Goal: Task Accomplishment & Management: Use online tool/utility

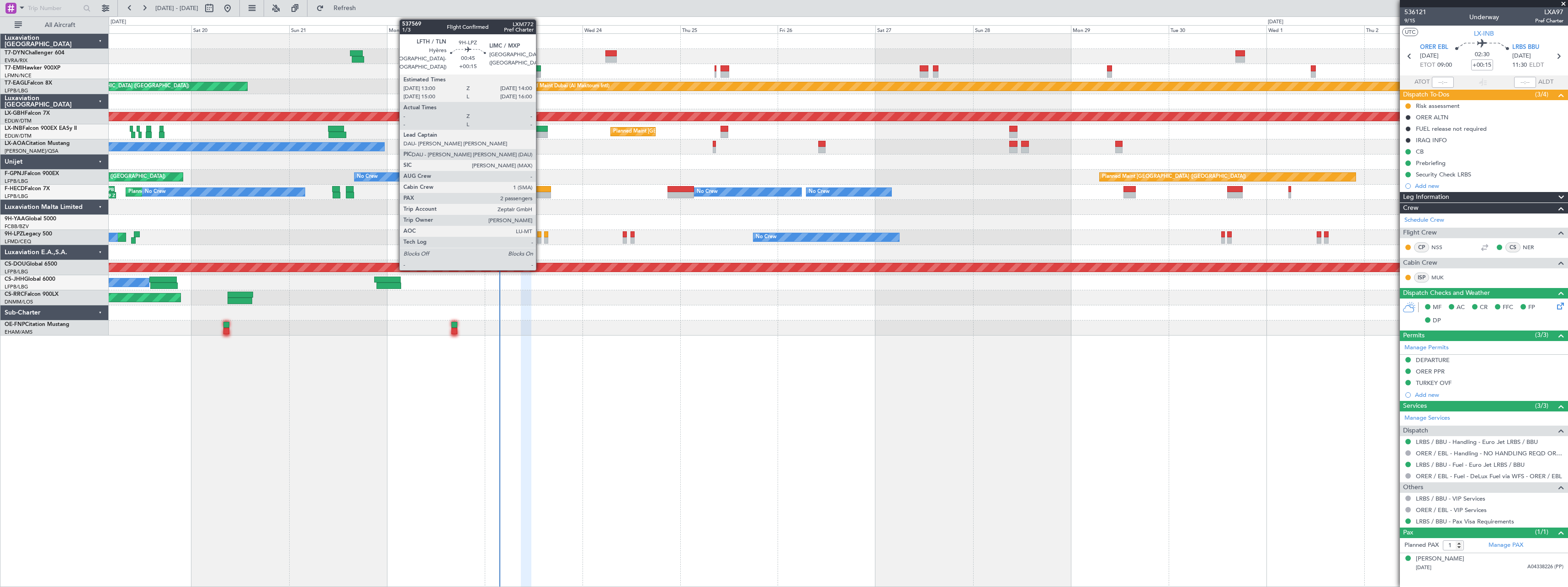
click at [540, 233] on div at bounding box center [539, 234] width 4 height 7
type input "2"
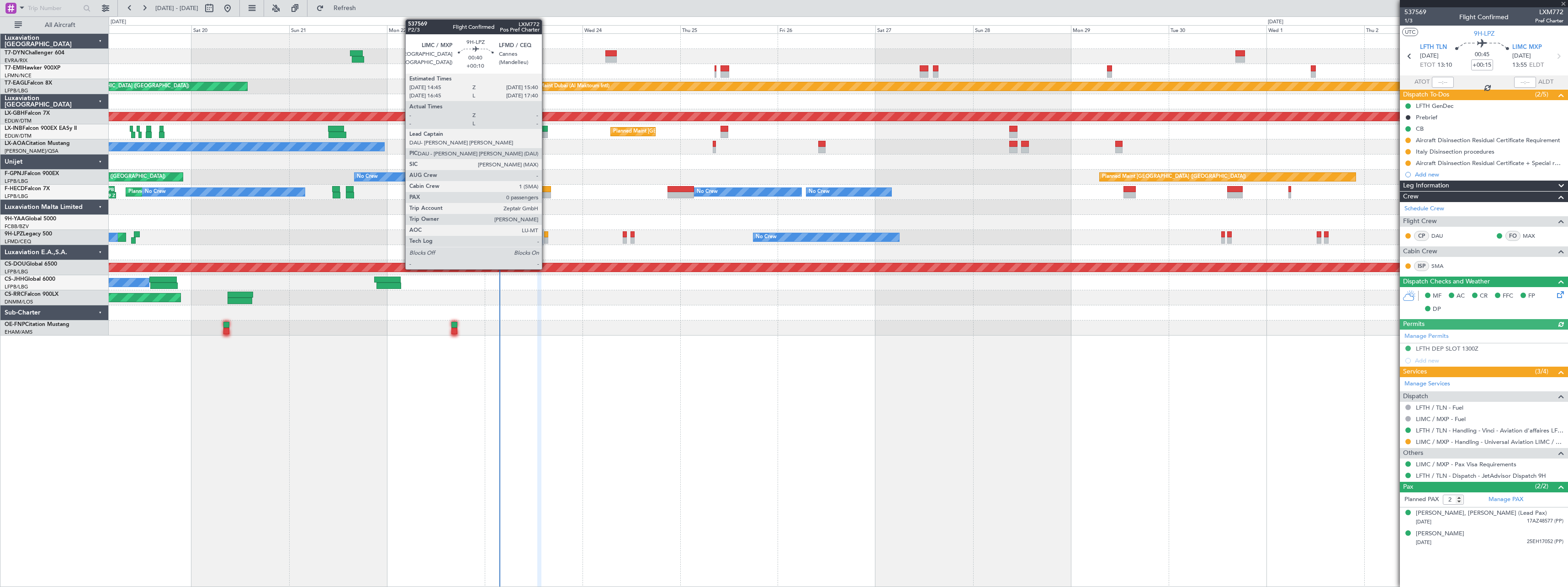
click at [546, 234] on div at bounding box center [546, 234] width 4 height 7
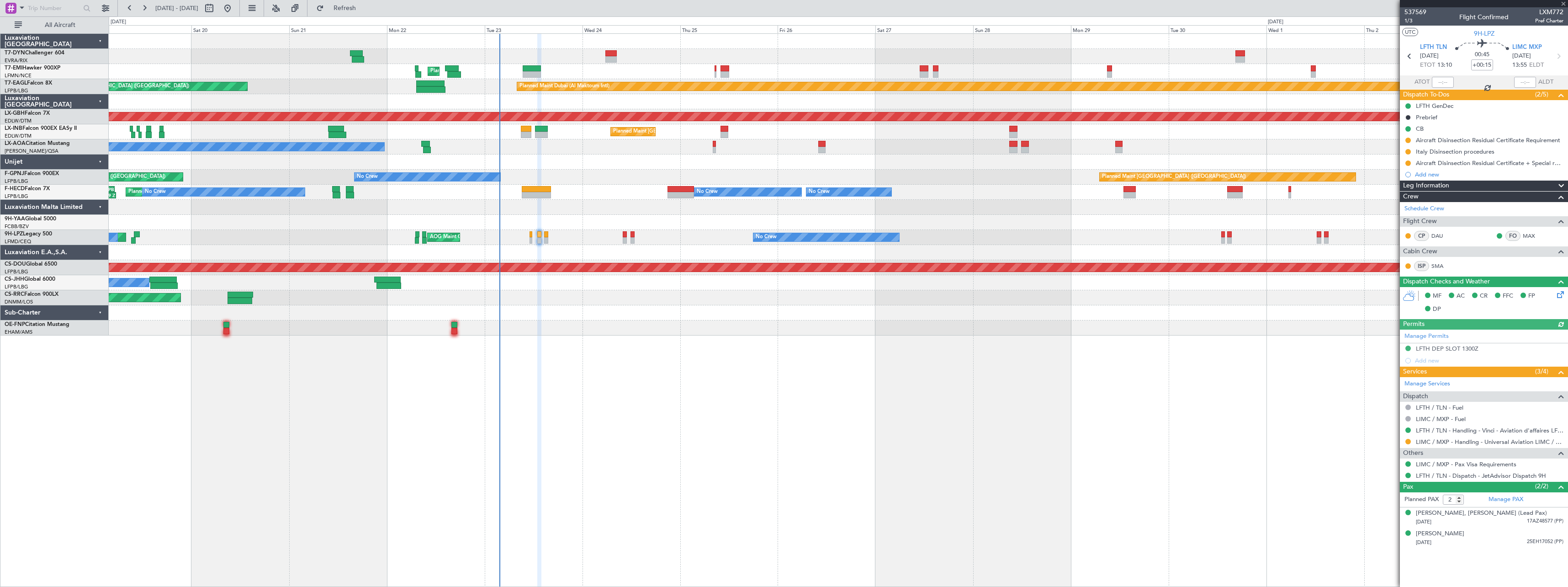
type input "+00:10"
type input "0"
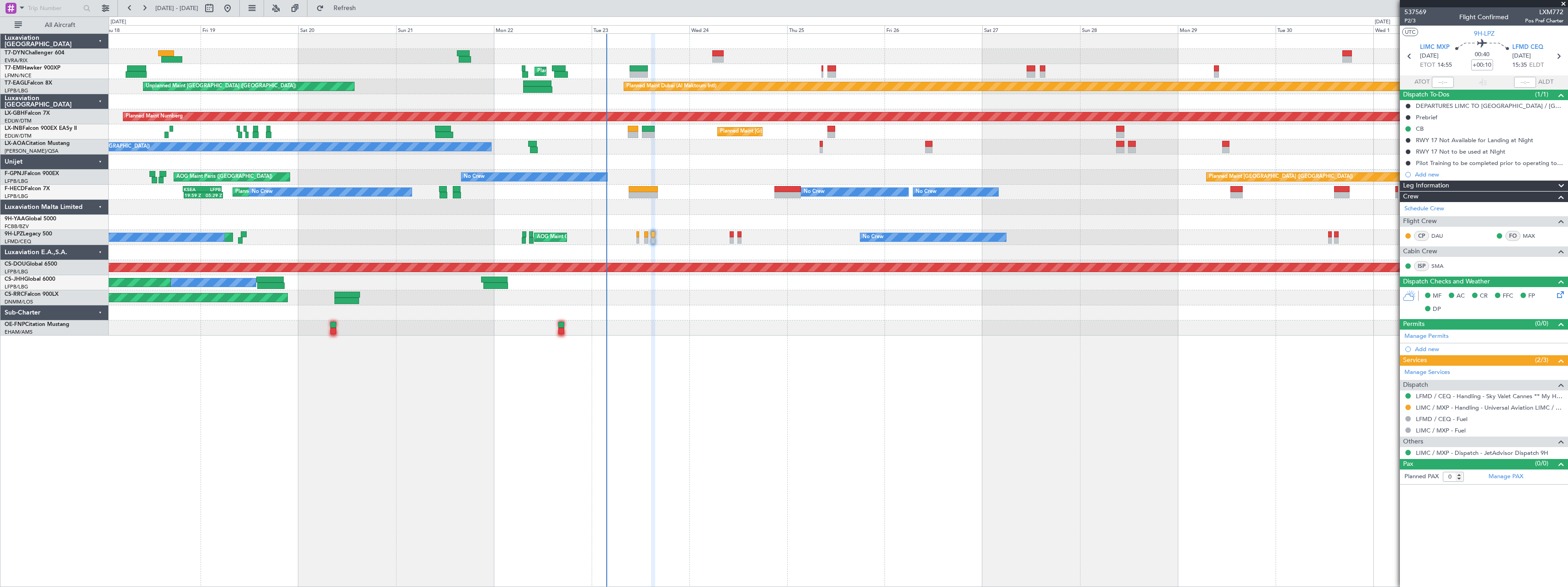
click at [673, 314] on div at bounding box center [838, 312] width 1459 height 15
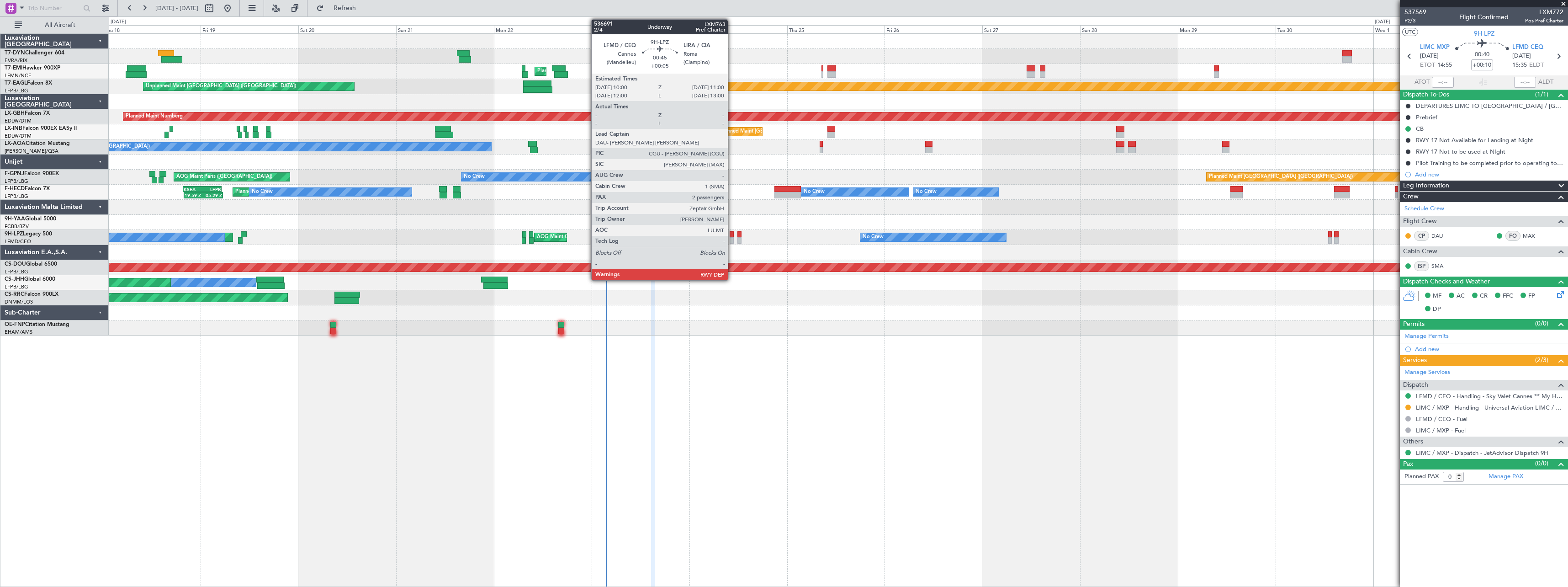
click at [732, 234] on div at bounding box center [732, 234] width 4 height 7
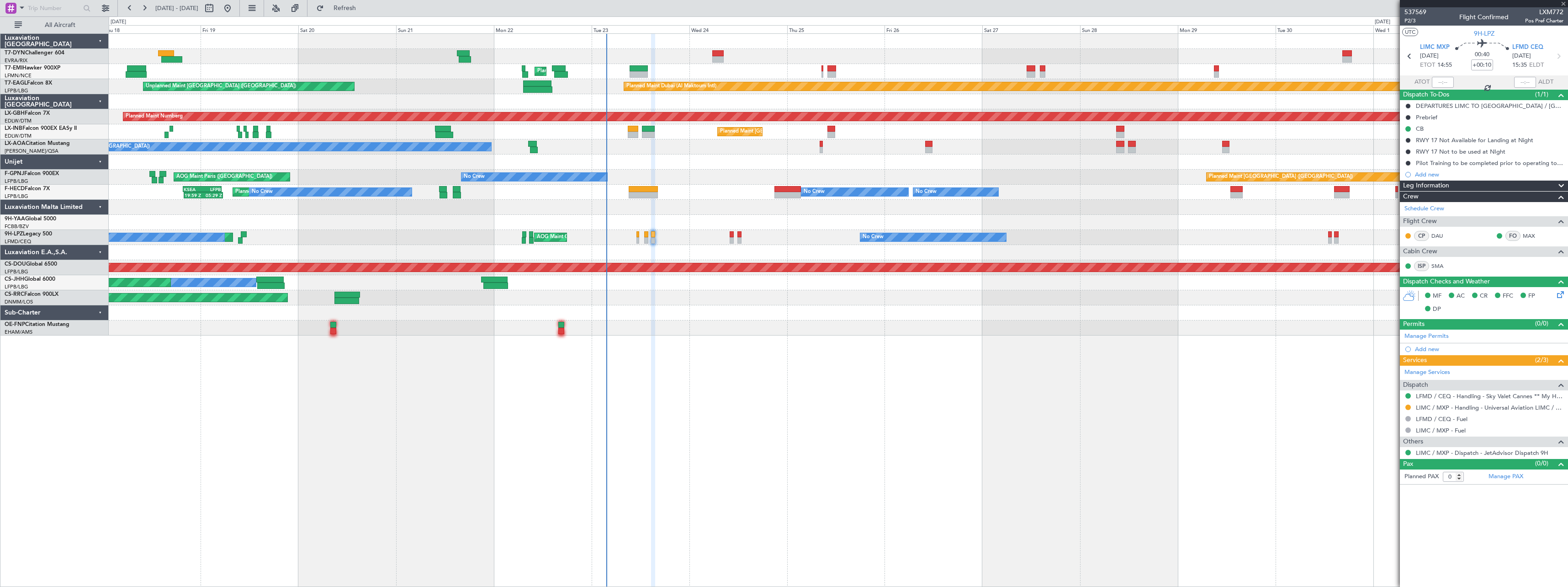
type input "+00:05"
type input "2"
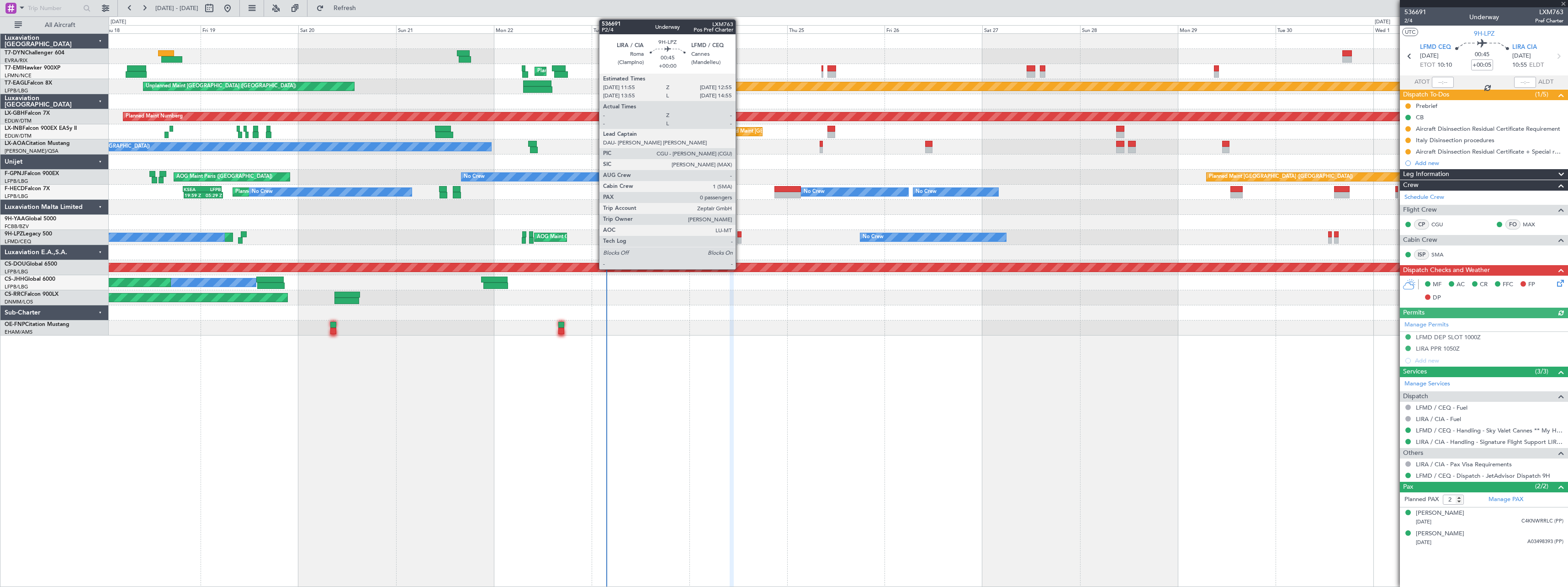
click at [740, 233] on div at bounding box center [739, 234] width 4 height 7
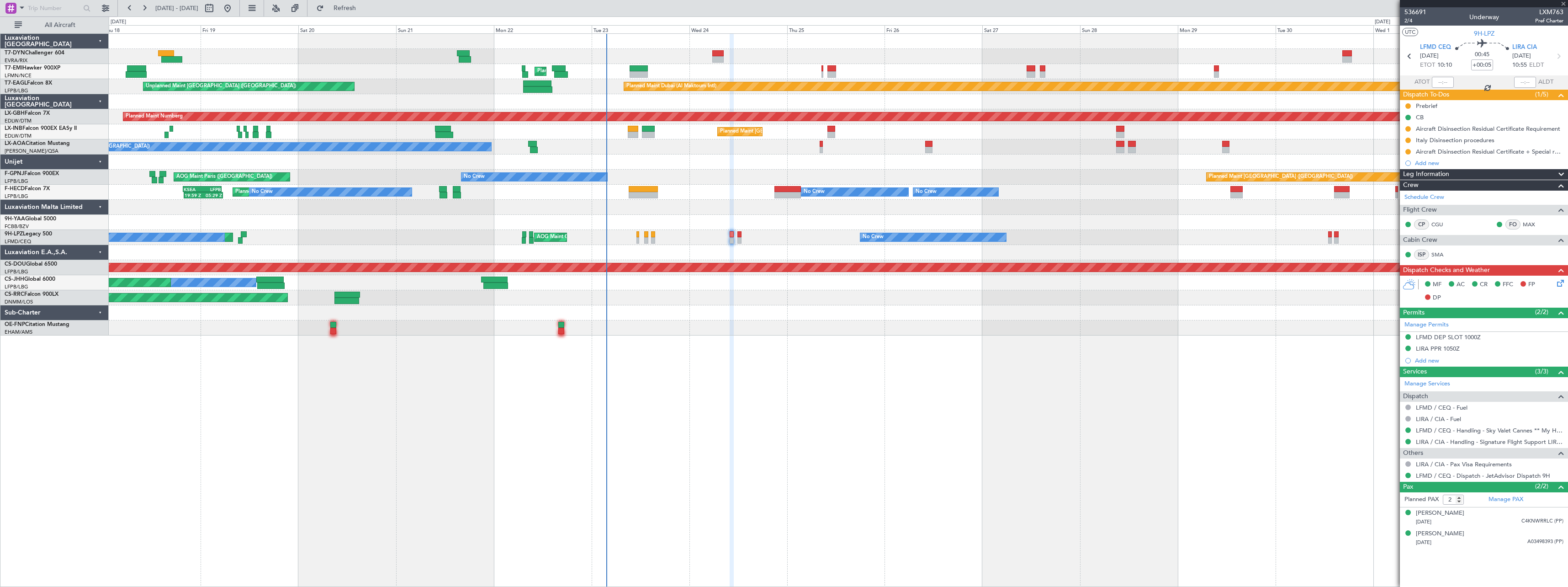
type input "0"
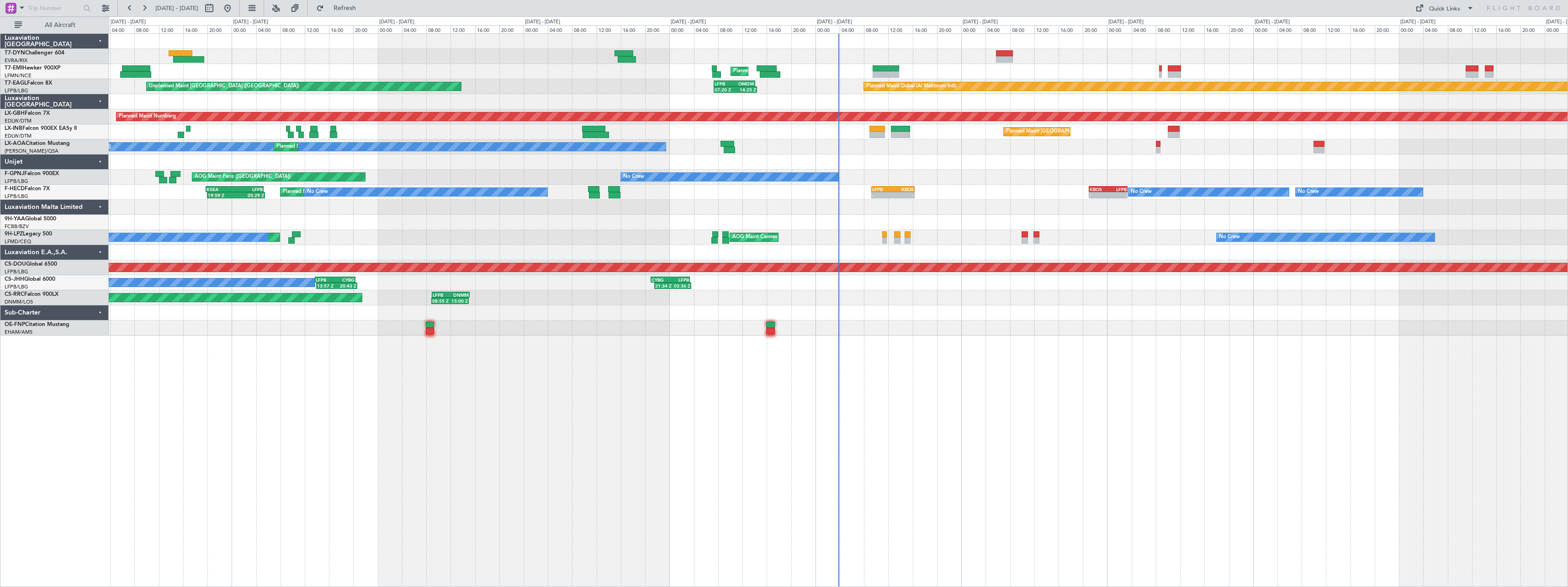
click at [1121, 376] on div "Unplanned Maint [GEOGRAPHIC_DATA] (Riga Intl) Planned Maint [GEOGRAPHIC_DATA] P…" at bounding box center [838, 310] width 1459 height 554
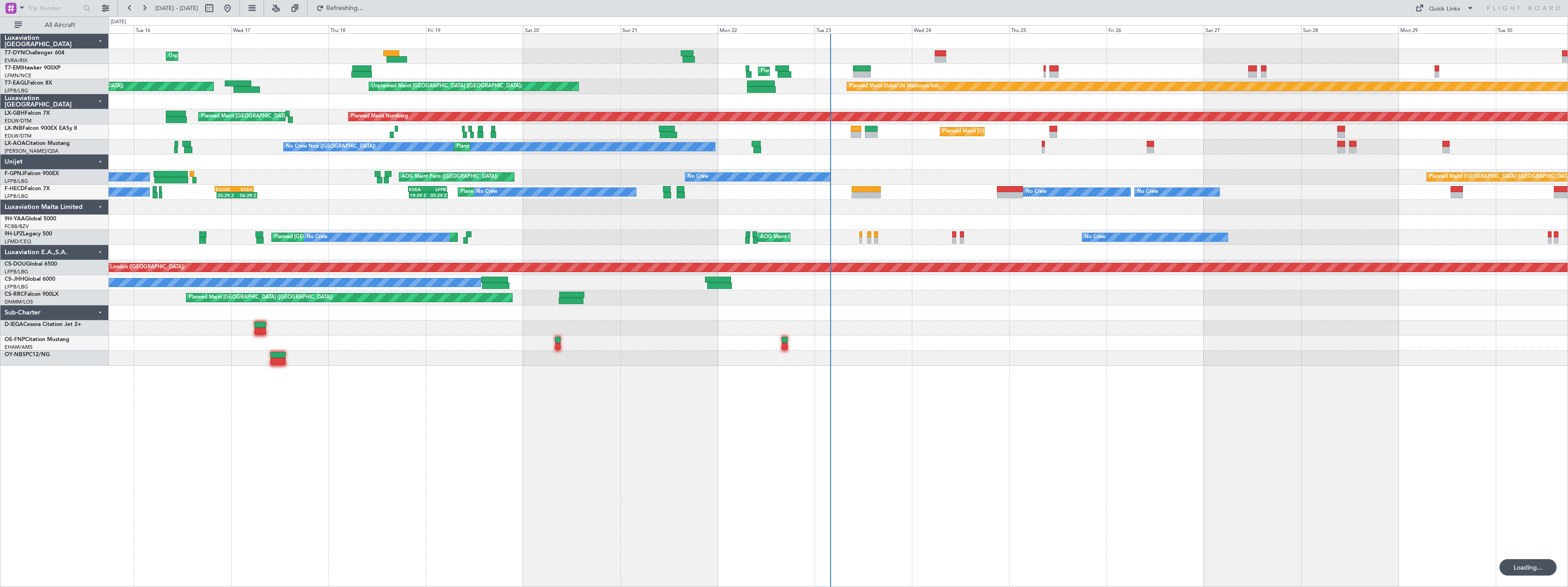
click at [931, 290] on div "Planned Maint [GEOGRAPHIC_DATA] ([GEOGRAPHIC_DATA])" at bounding box center [838, 298] width 1459 height 15
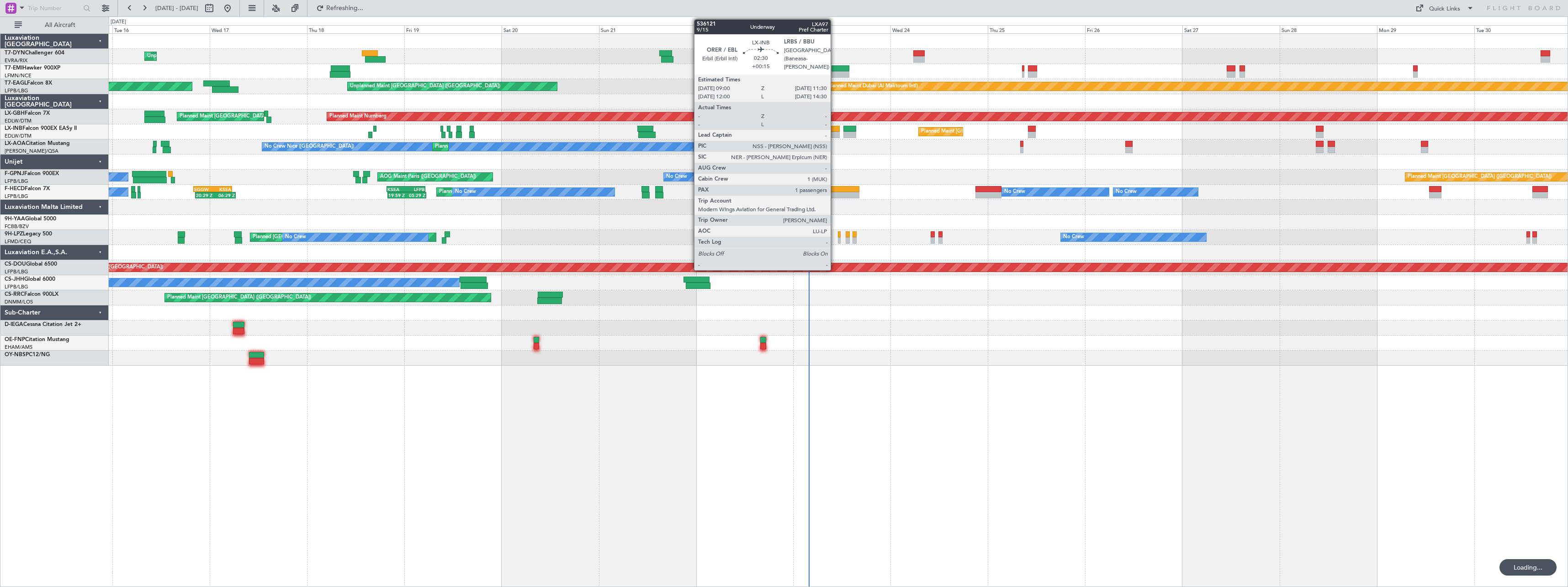
click at [835, 131] on div at bounding box center [834, 128] width 10 height 7
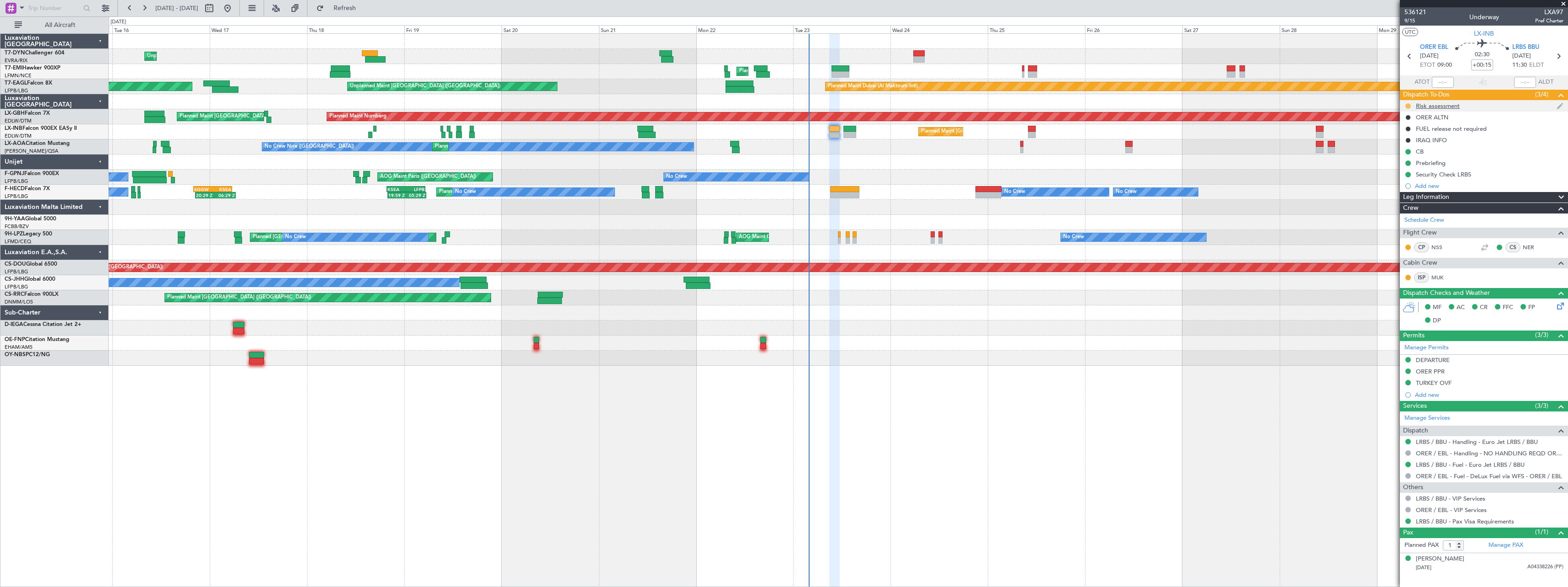
click at [1407, 104] on button at bounding box center [1408, 106] width 5 height 5
click at [1395, 158] on li "Cancelled" at bounding box center [1409, 160] width 49 height 14
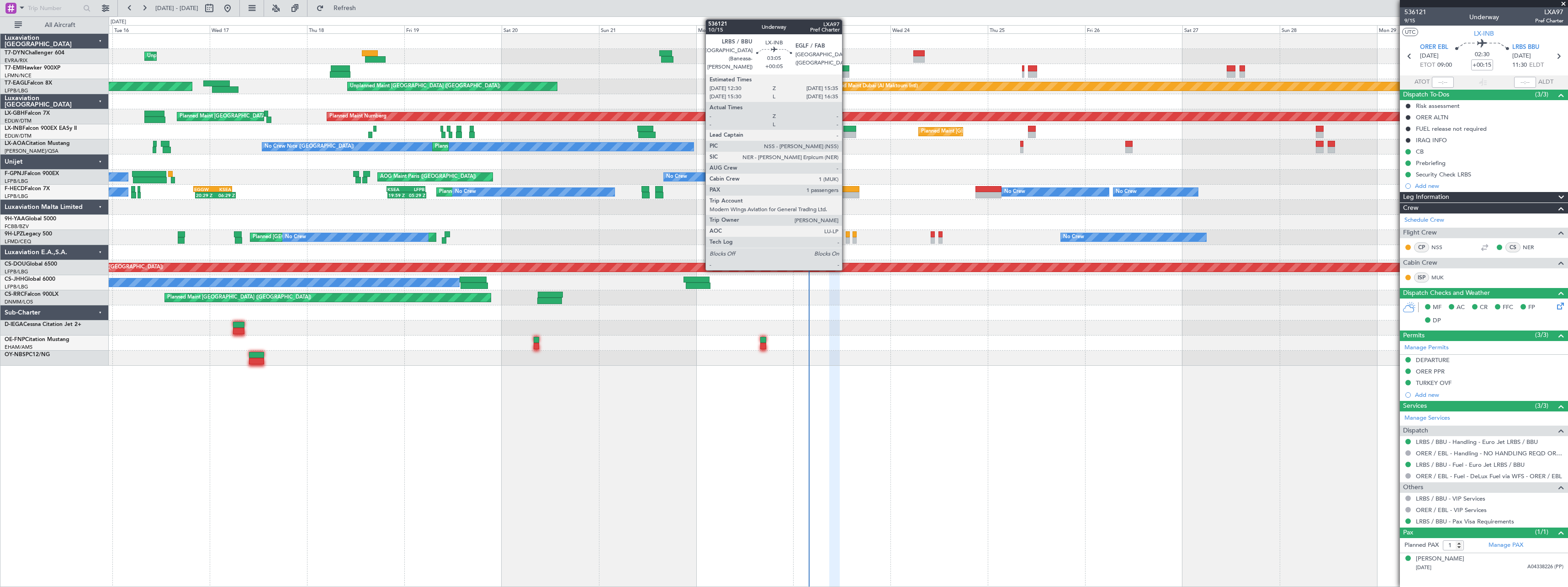
click at [846, 130] on div at bounding box center [850, 128] width 13 height 7
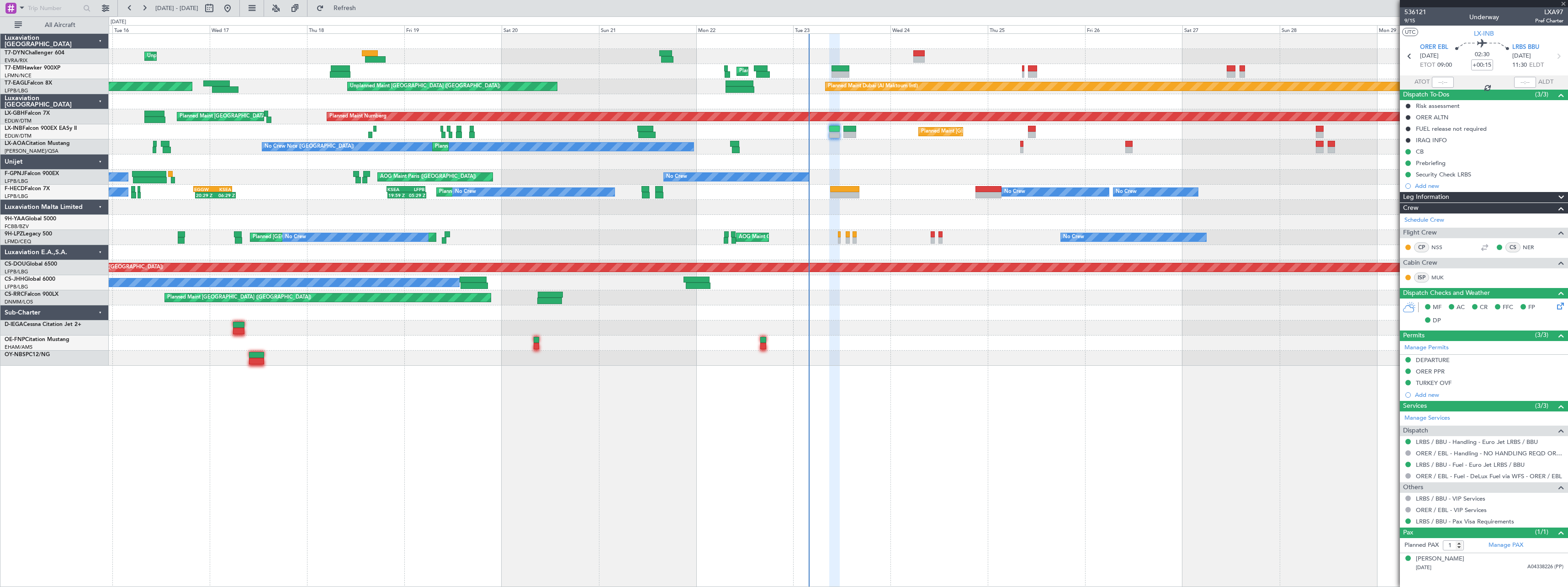
type input "+00:05"
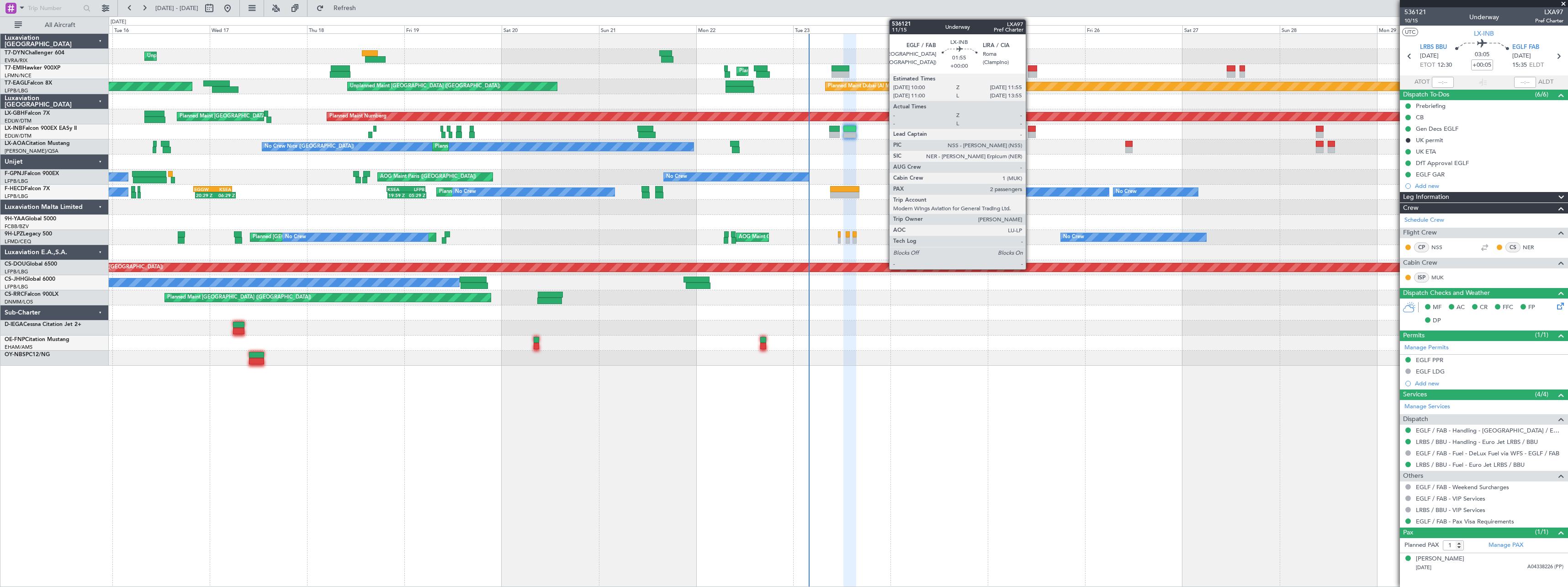
click at [1030, 132] on div at bounding box center [1032, 135] width 9 height 7
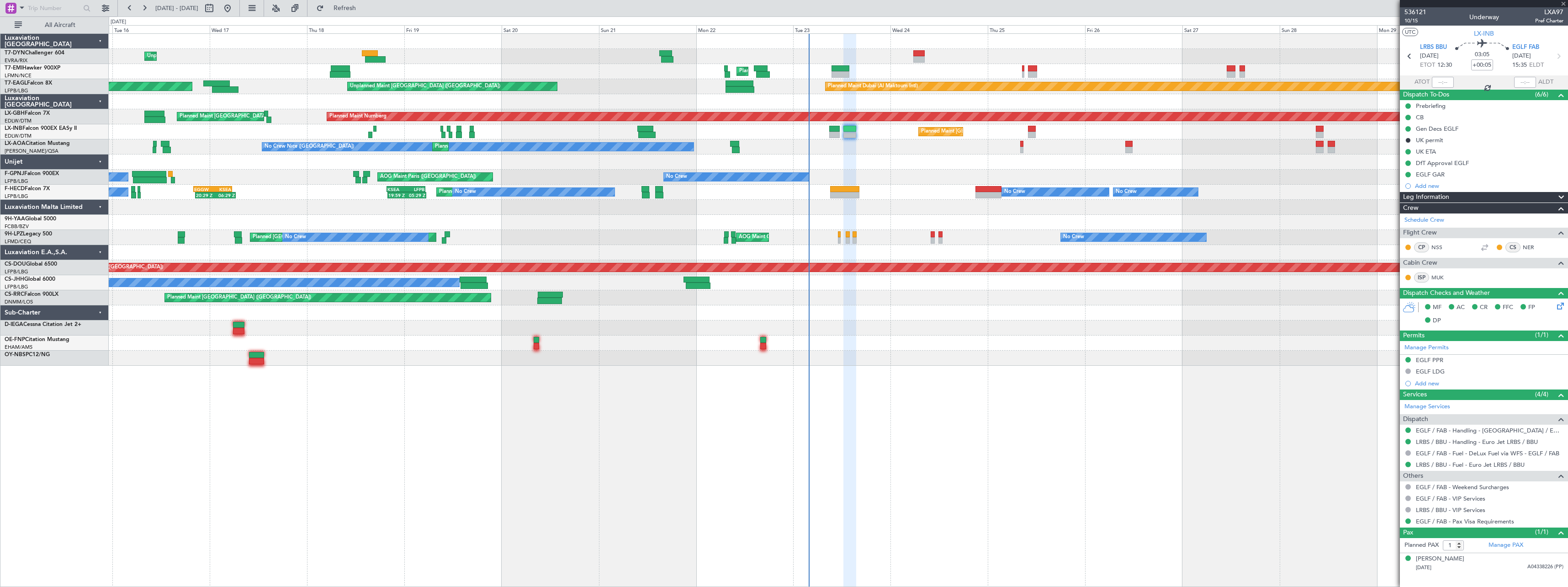
type input "2"
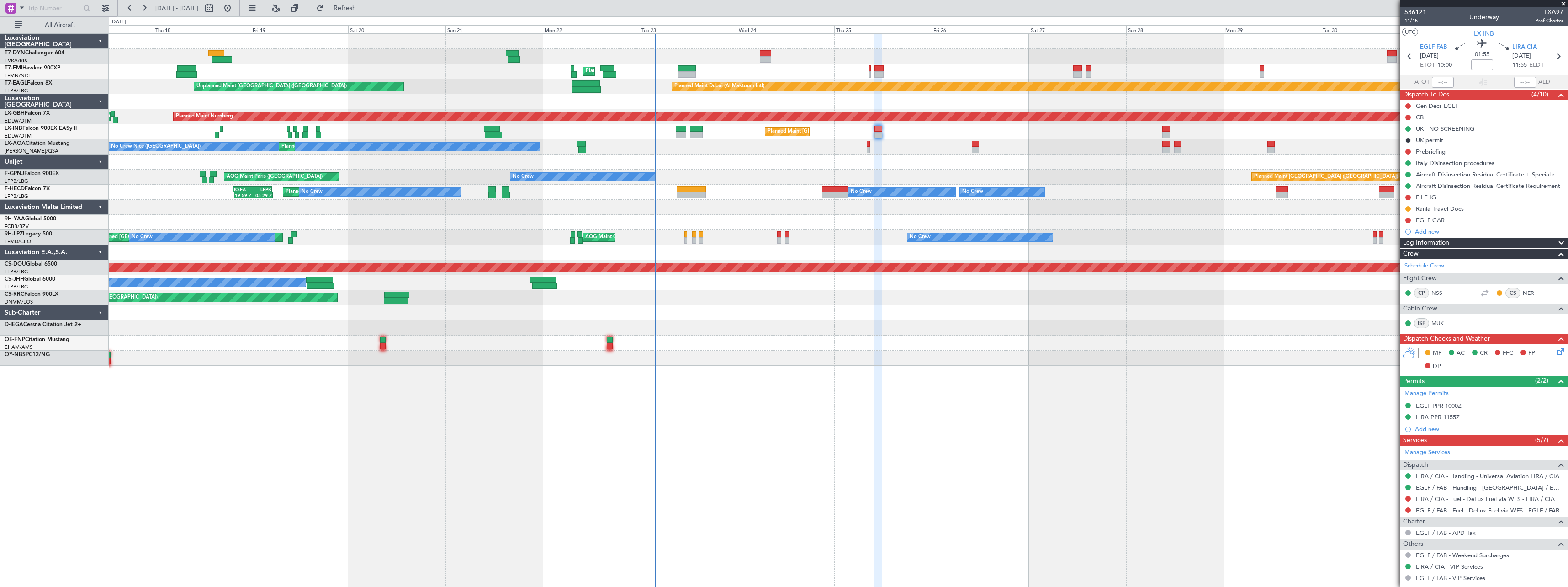
click at [926, 283] on div "Planned Maint [GEOGRAPHIC_DATA] ([GEOGRAPHIC_DATA]) Owner" at bounding box center [838, 283] width 1459 height 15
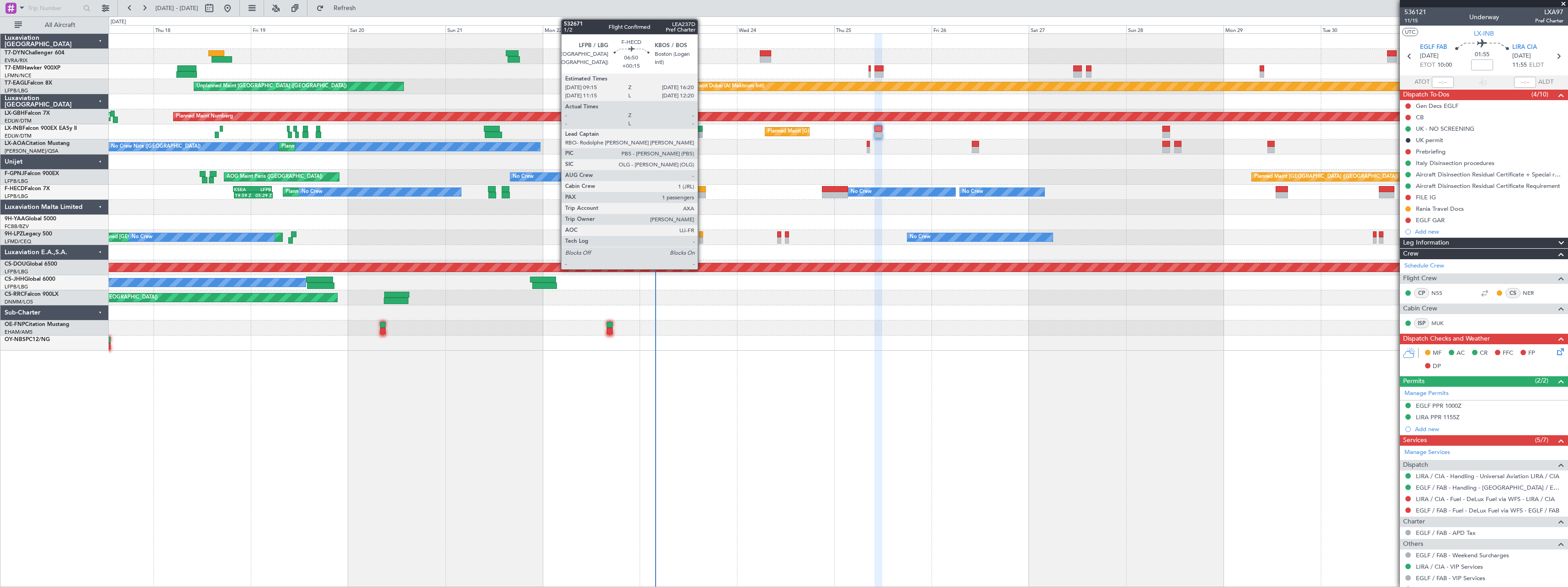
click at [699, 190] on div at bounding box center [691, 189] width 29 height 7
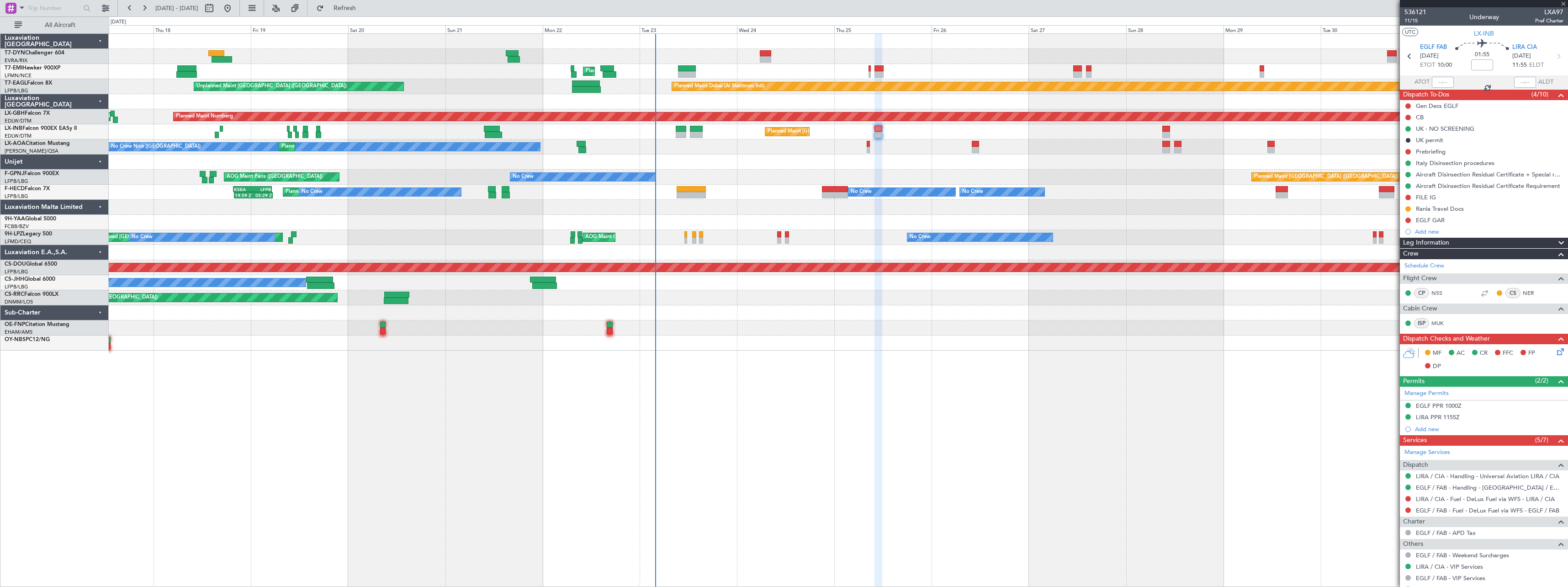
type input "+00:15"
type input "1"
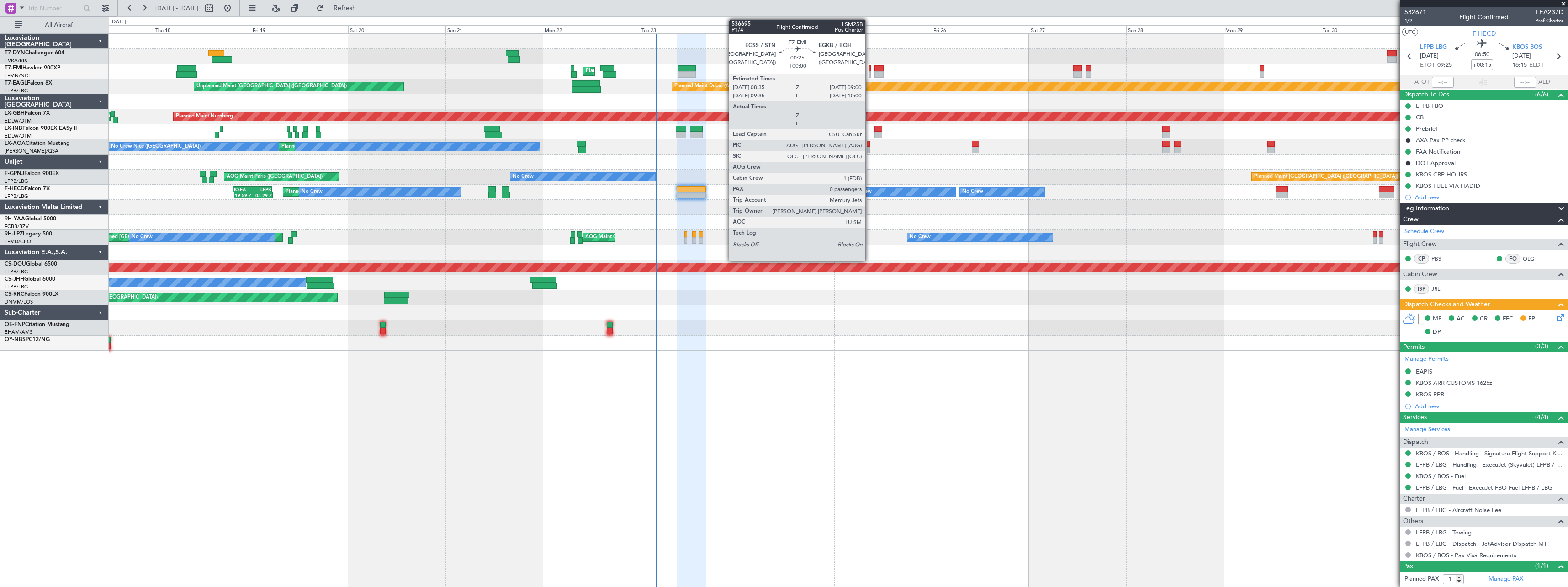
click at [869, 73] on div at bounding box center [869, 74] width 2 height 7
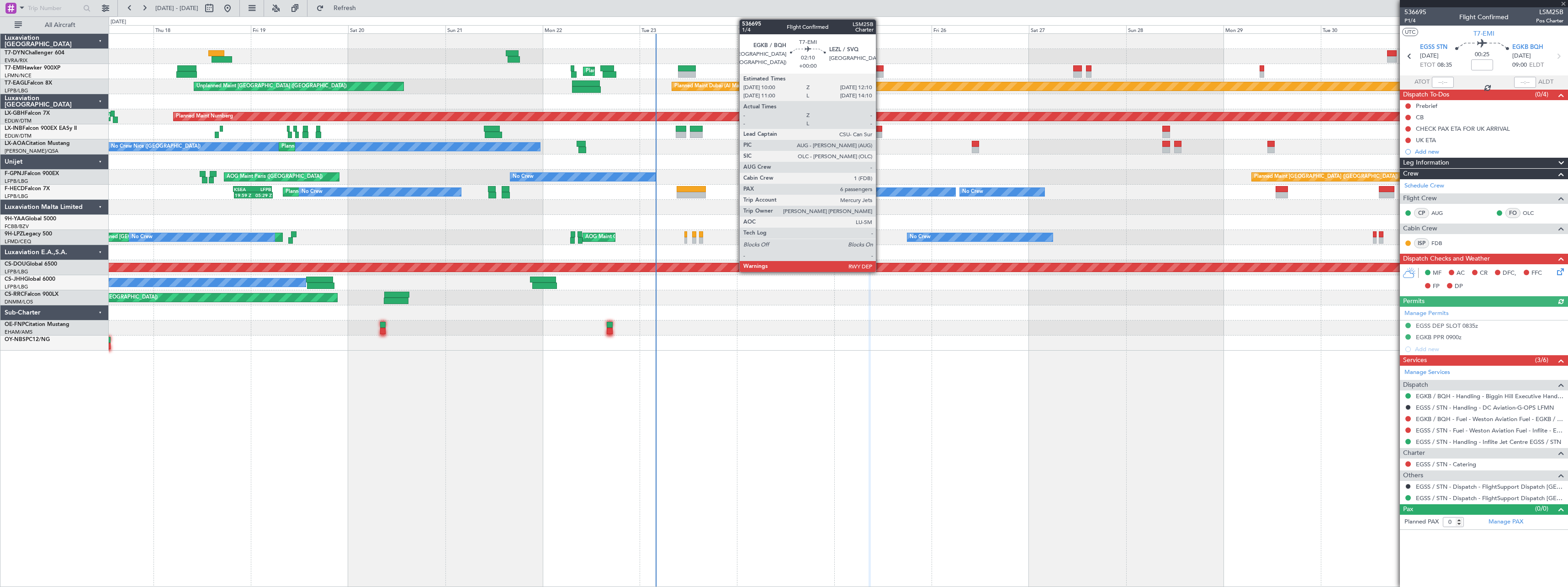
click at [880, 69] on div at bounding box center [879, 68] width 9 height 7
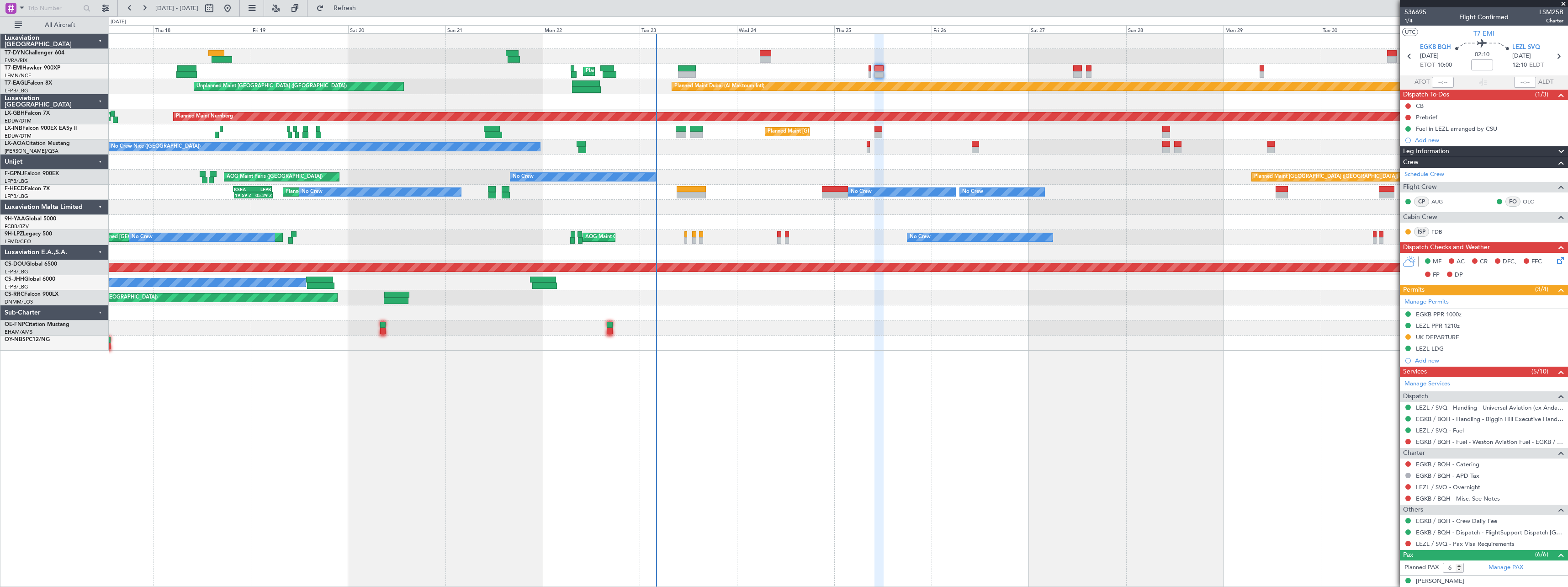
click at [1561, 2] on span at bounding box center [1563, 4] width 9 height 9
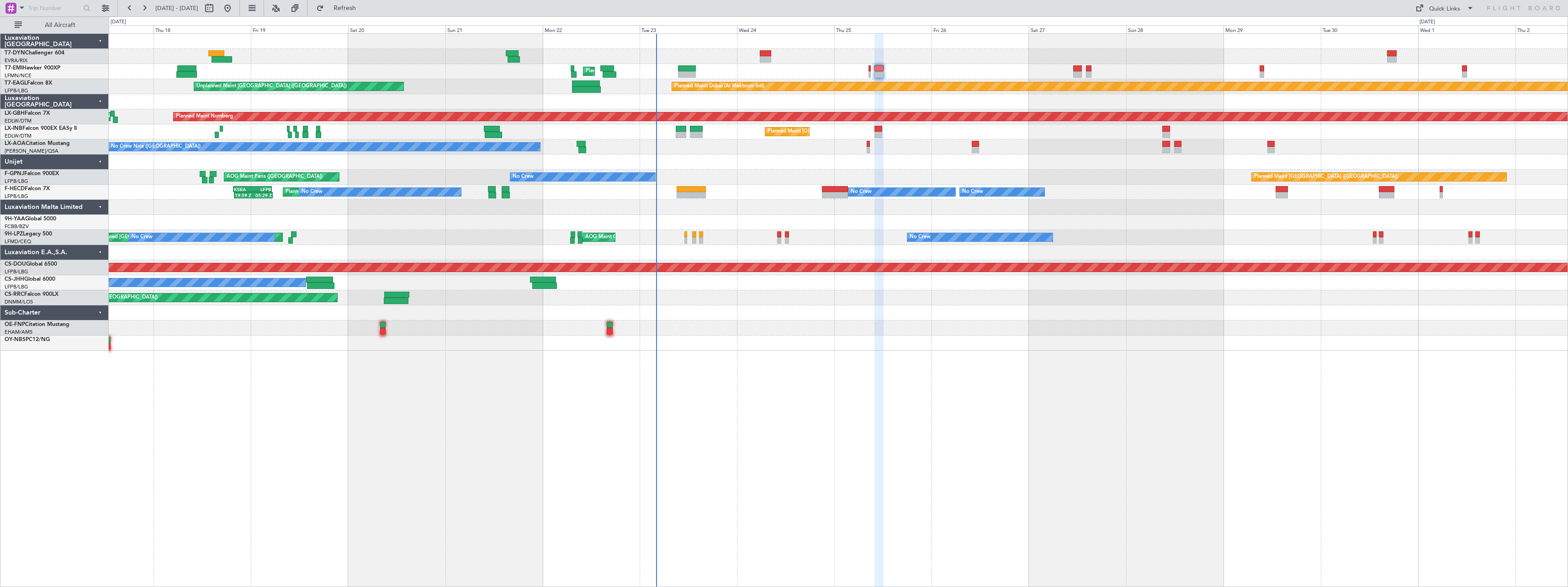
type input "0"
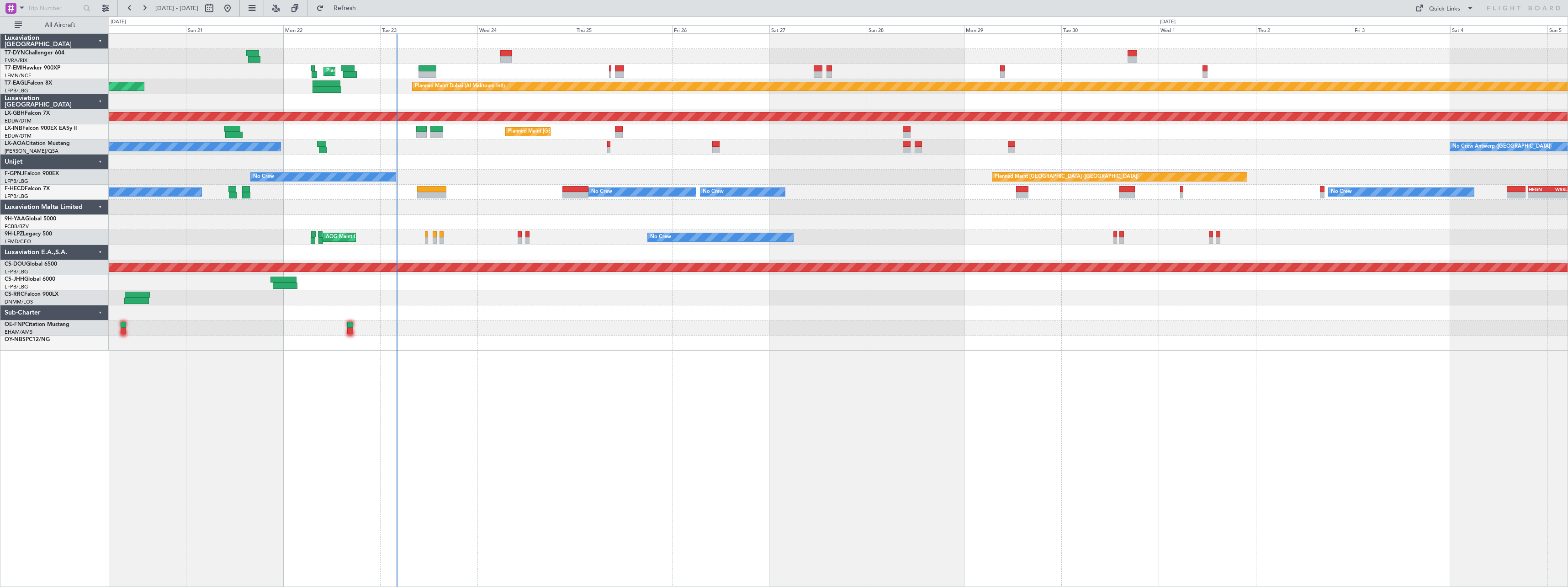
click at [663, 303] on div "Planned Maint [GEOGRAPHIC_DATA] Unplanned Maint [GEOGRAPHIC_DATA] ([GEOGRAPHIC_…" at bounding box center [838, 192] width 1459 height 317
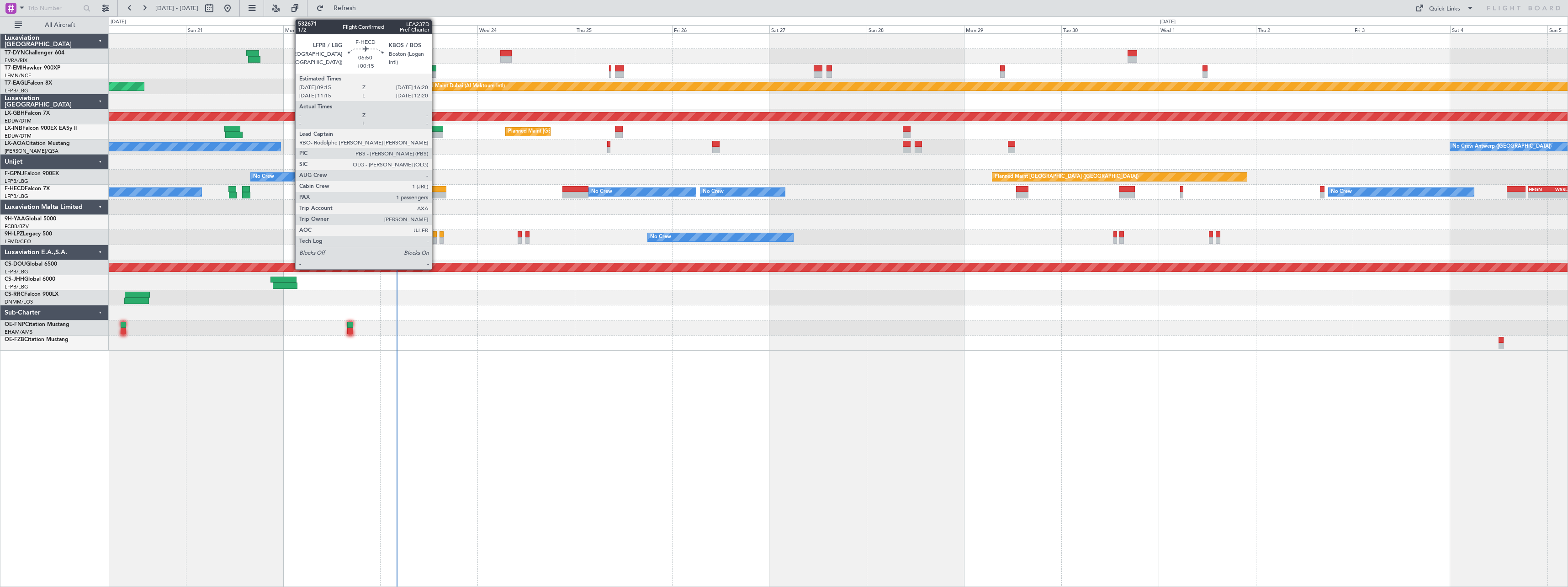
click at [436, 187] on div at bounding box center [431, 189] width 29 height 7
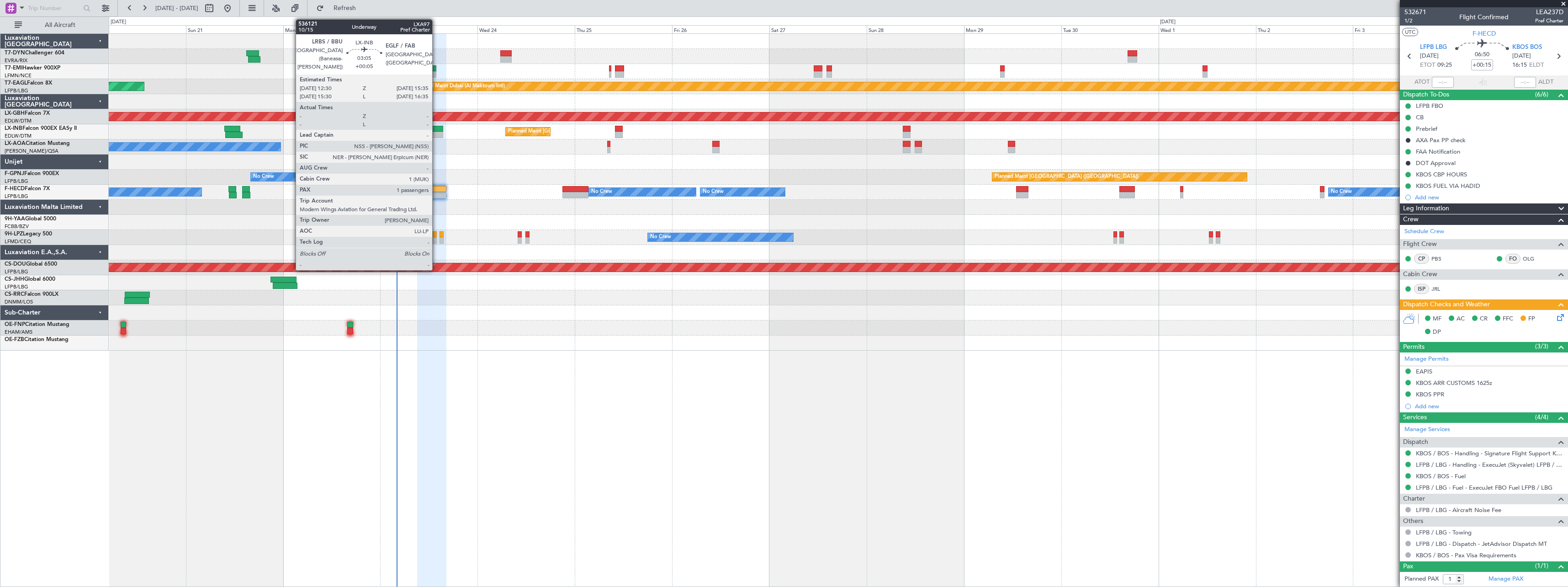
click at [436, 127] on div at bounding box center [436, 128] width 13 height 7
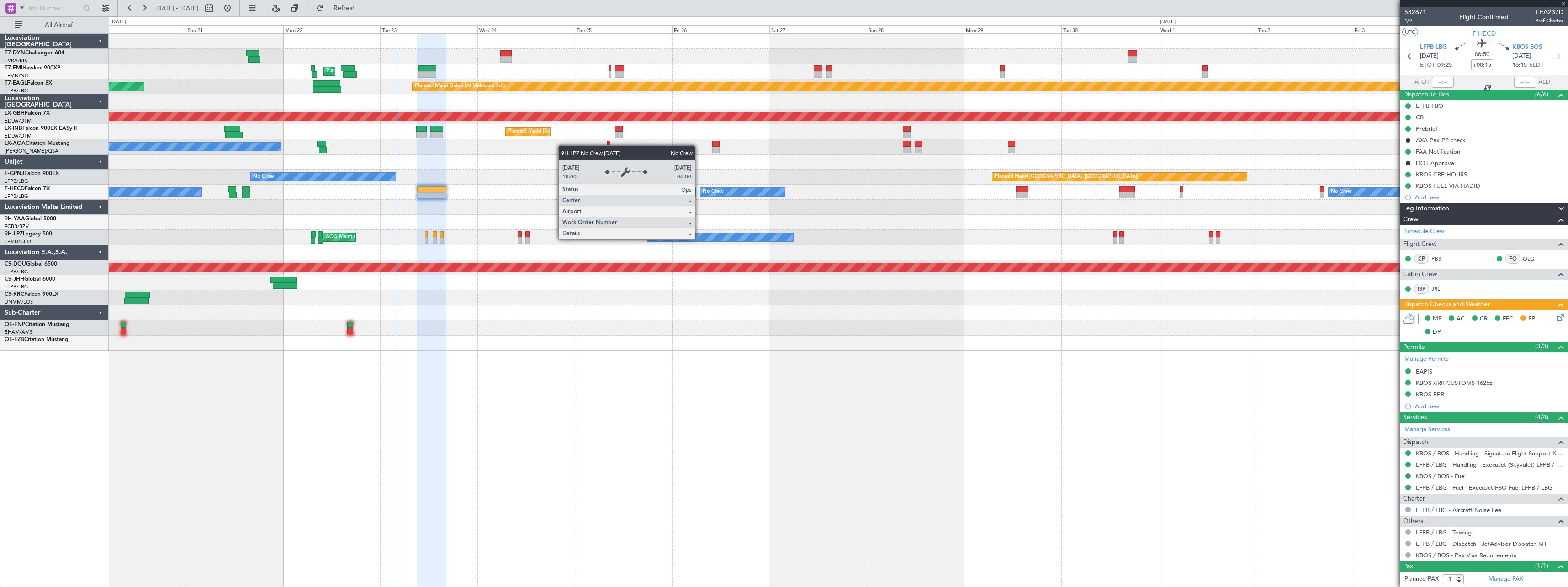
type input "+00:05"
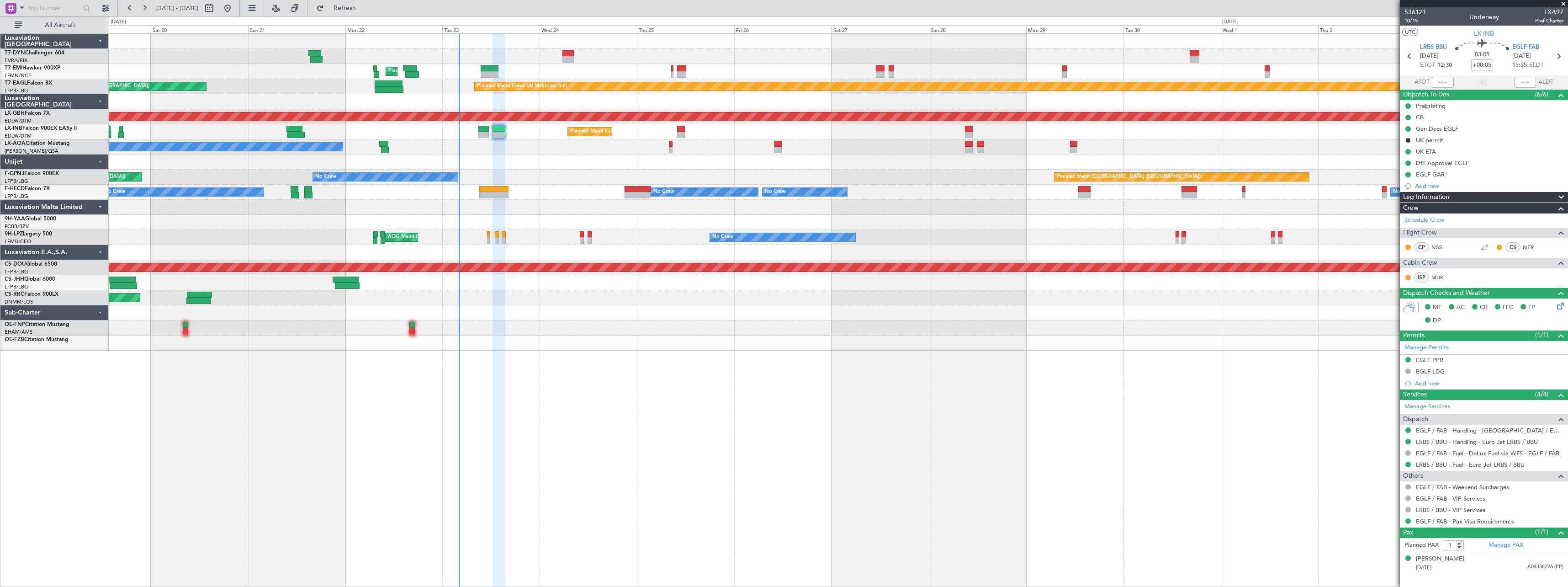
click at [631, 292] on div "Planned Maint [GEOGRAPHIC_DATA] ([GEOGRAPHIC_DATA])" at bounding box center [838, 298] width 1459 height 15
click at [1563, 1] on span at bounding box center [1563, 4] width 9 height 9
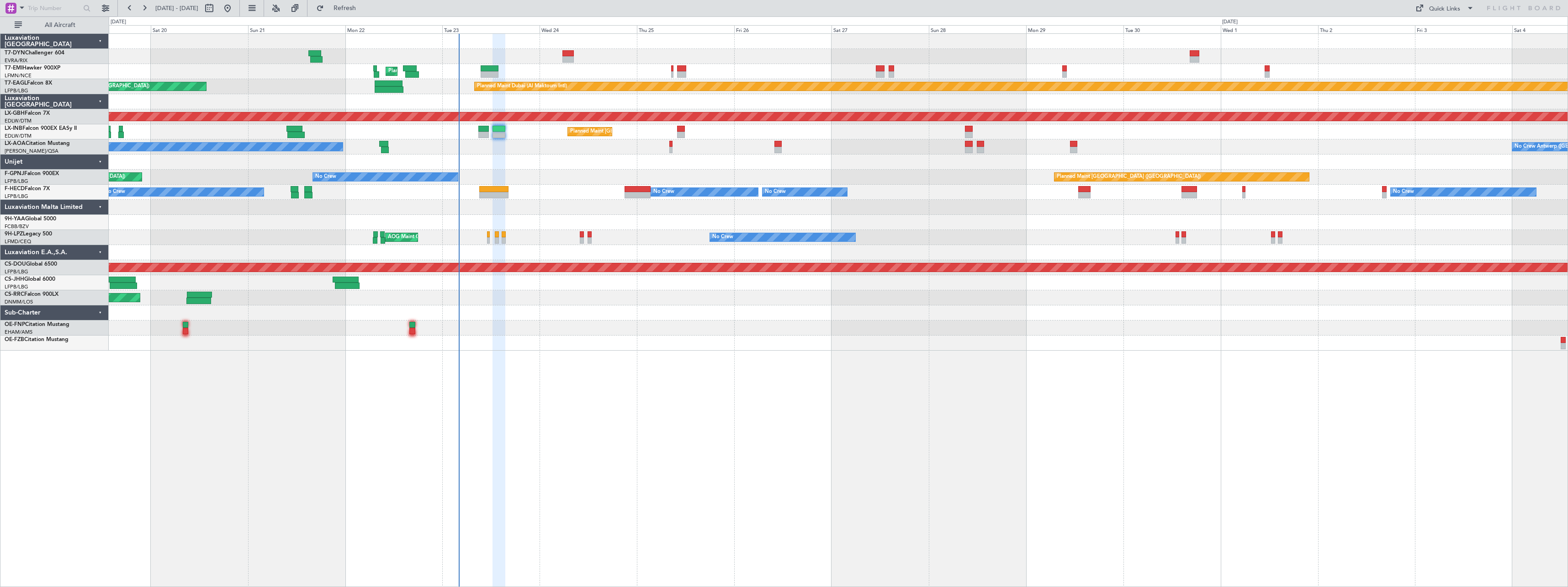
type input "0"
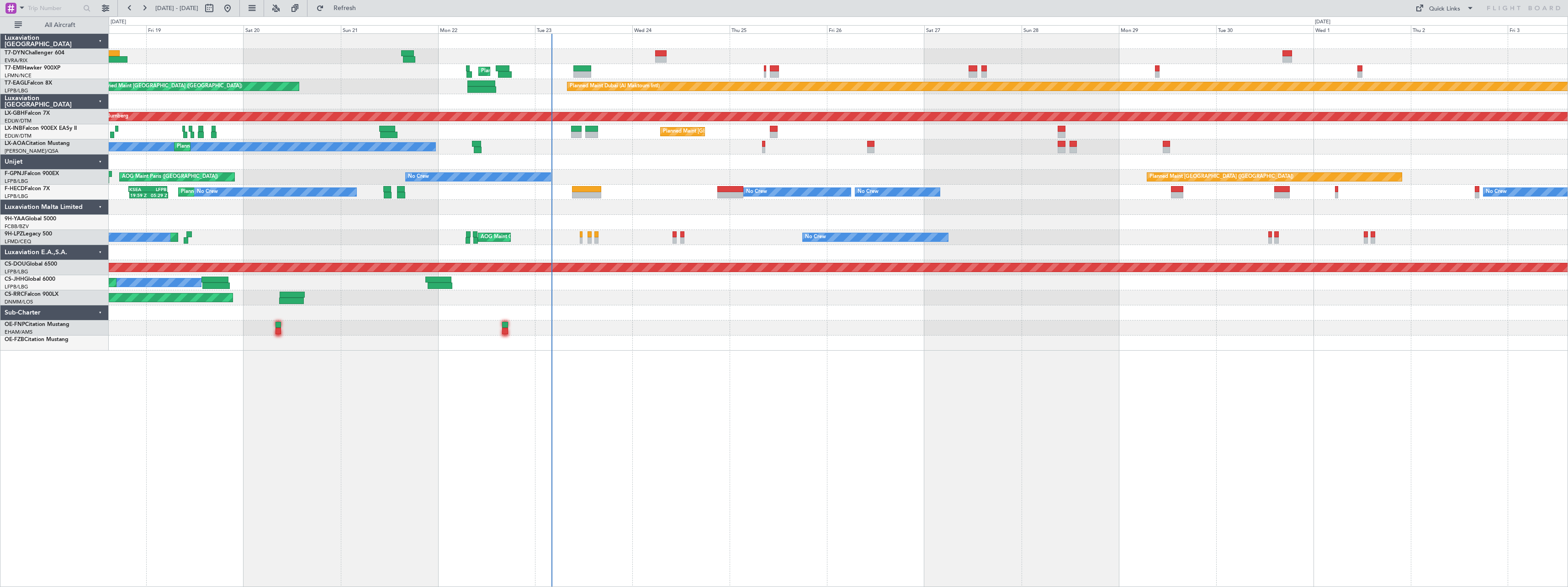
click at [646, 139] on div "Planned Maint [GEOGRAPHIC_DATA] ([GEOGRAPHIC_DATA])" at bounding box center [838, 132] width 1459 height 15
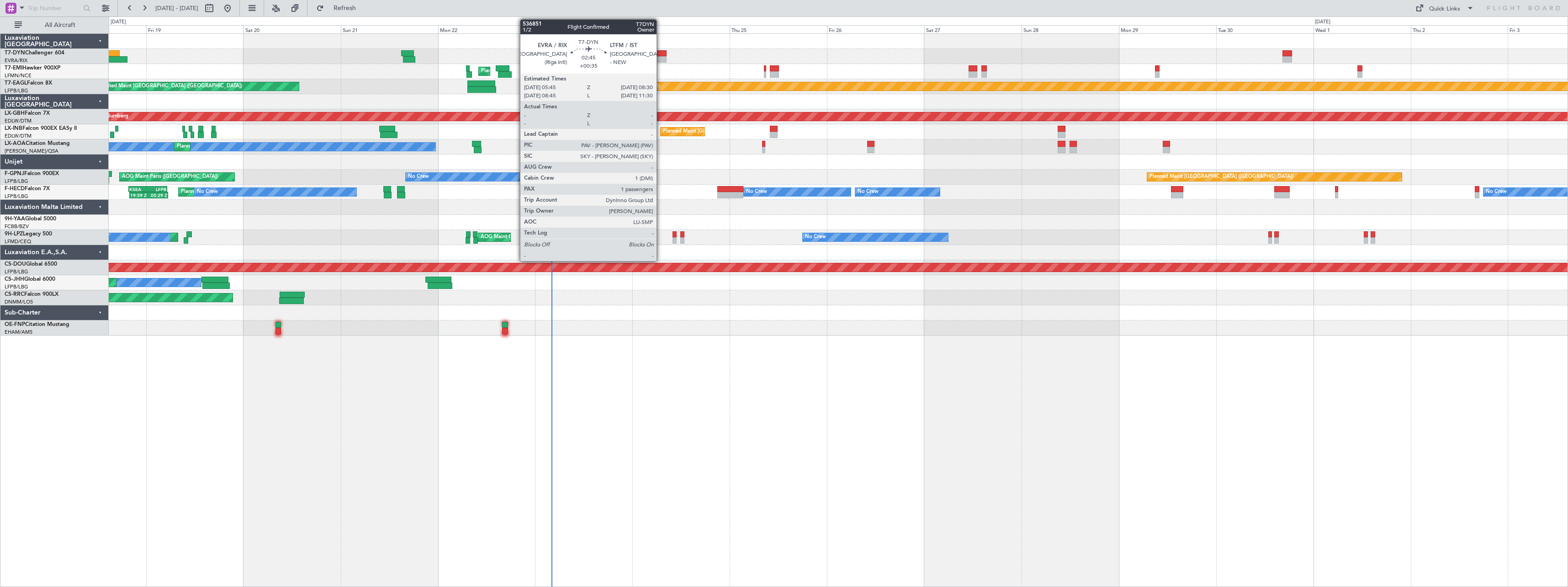
click at [660, 57] on div at bounding box center [660, 59] width 12 height 7
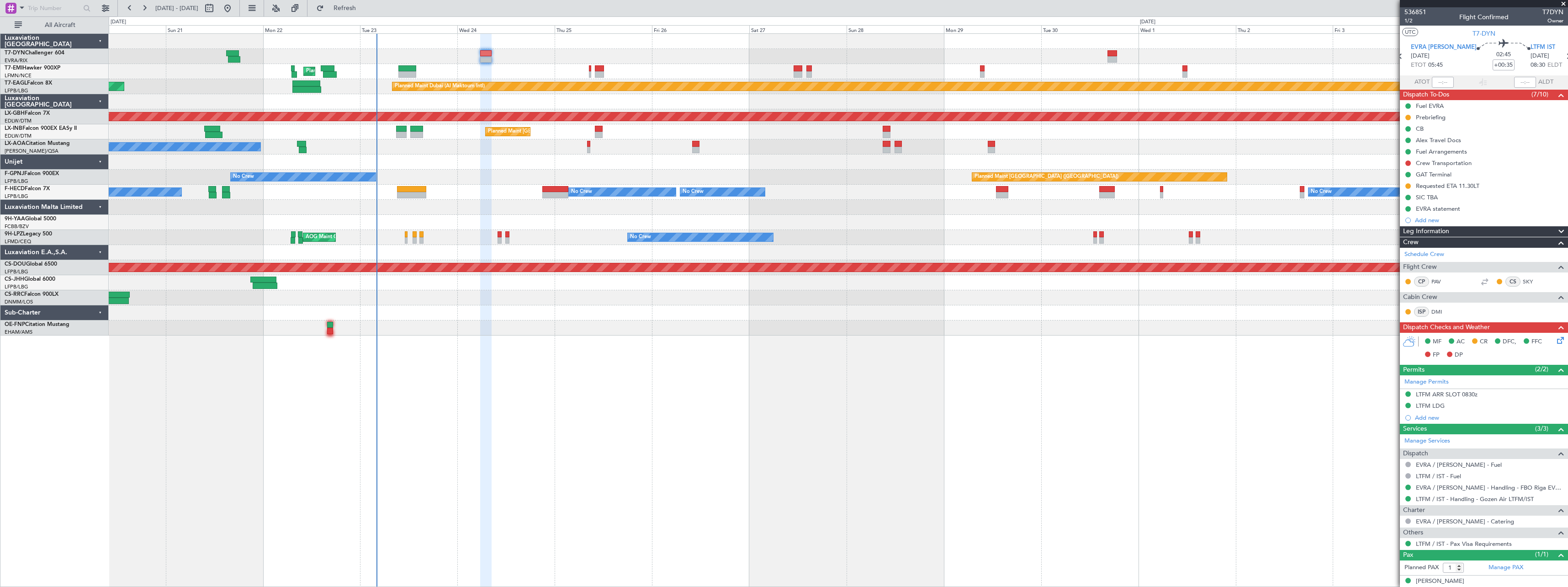
click at [947, 362] on div "Planned Maint [GEOGRAPHIC_DATA] Unplanned Maint [GEOGRAPHIC_DATA] ([GEOGRAPHIC_…" at bounding box center [838, 310] width 1459 height 554
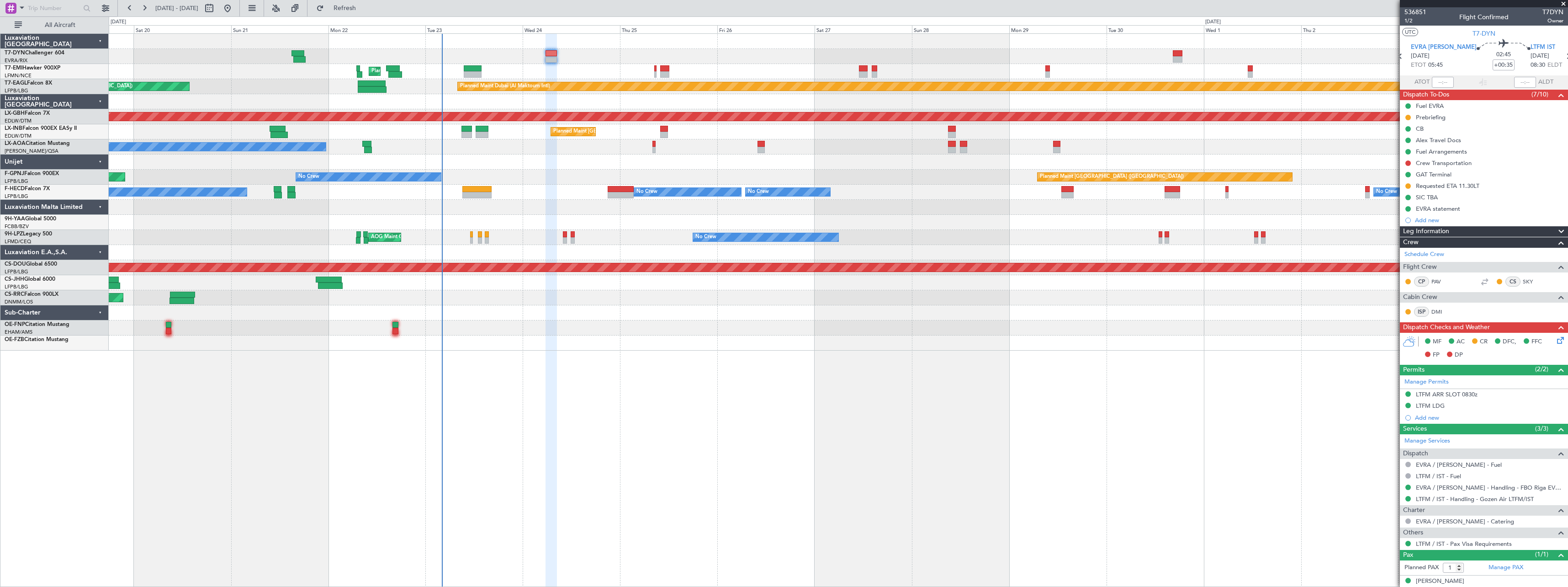
click at [587, 151] on div "No Crew Nice ([GEOGRAPHIC_DATA]) No Crew [GEOGRAPHIC_DATA] ([GEOGRAPHIC_DATA]) …" at bounding box center [838, 147] width 1459 height 15
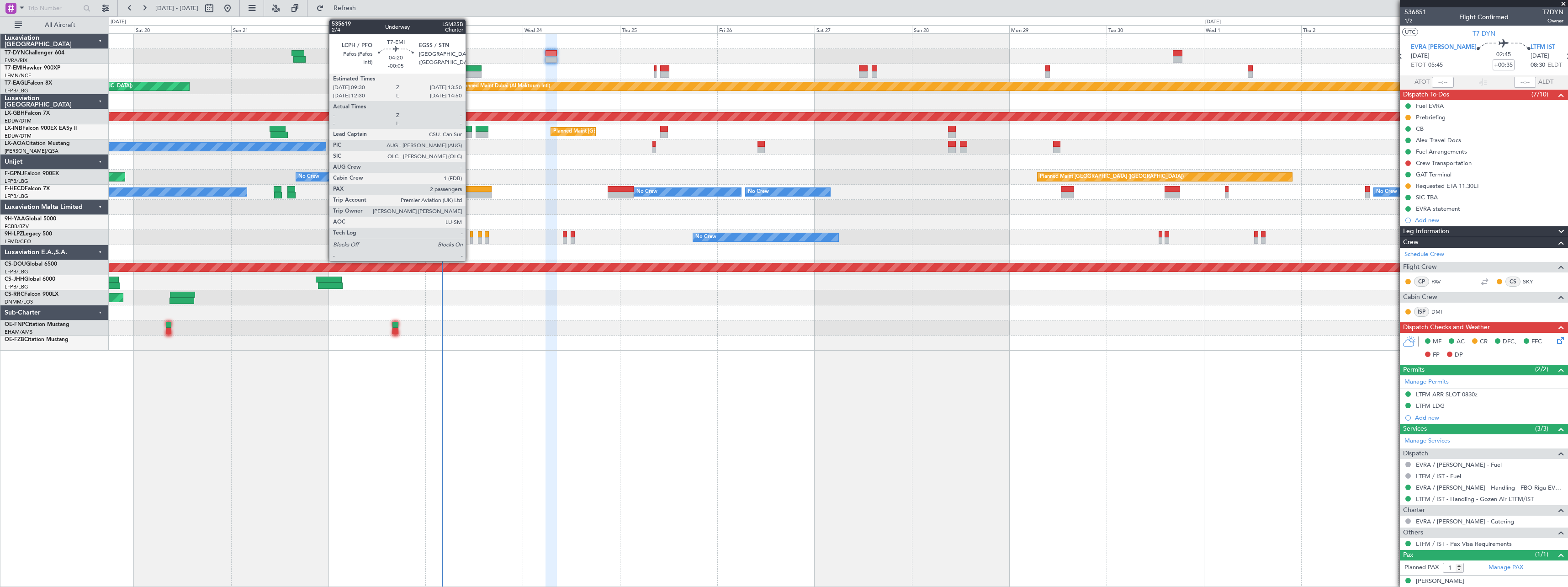
click at [470, 66] on div at bounding box center [472, 68] width 18 height 7
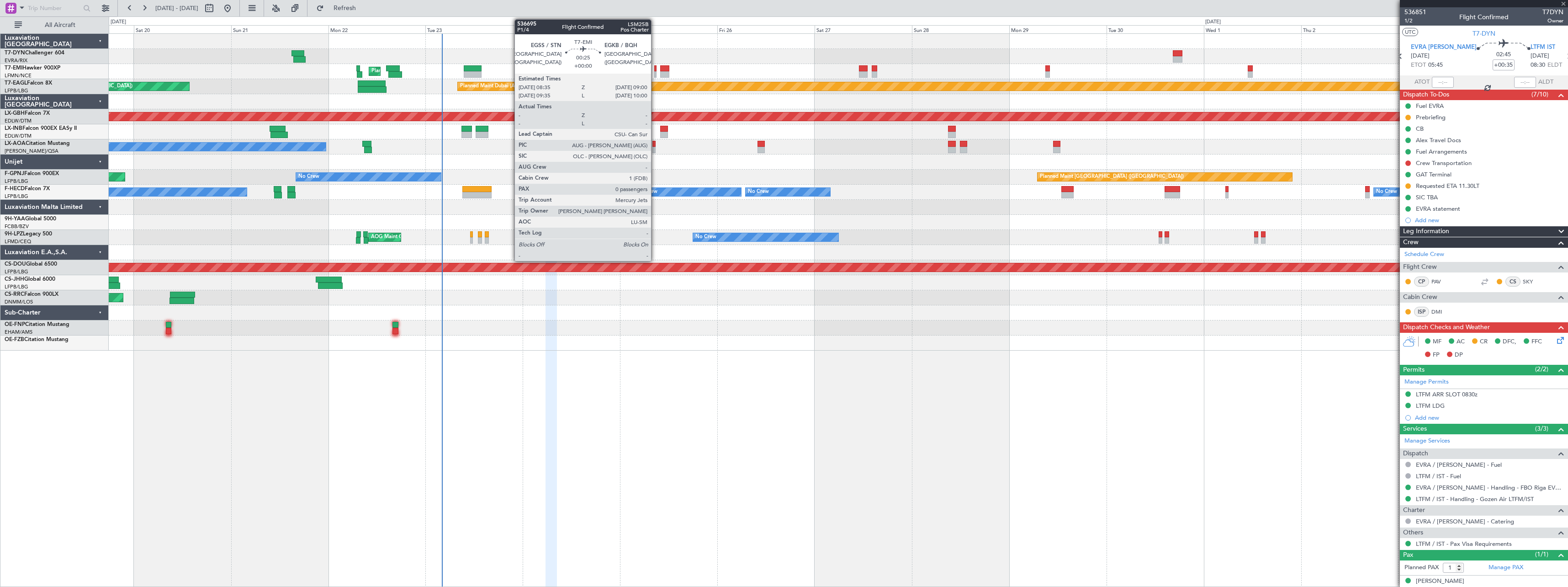
type input "-00:05"
type input "2"
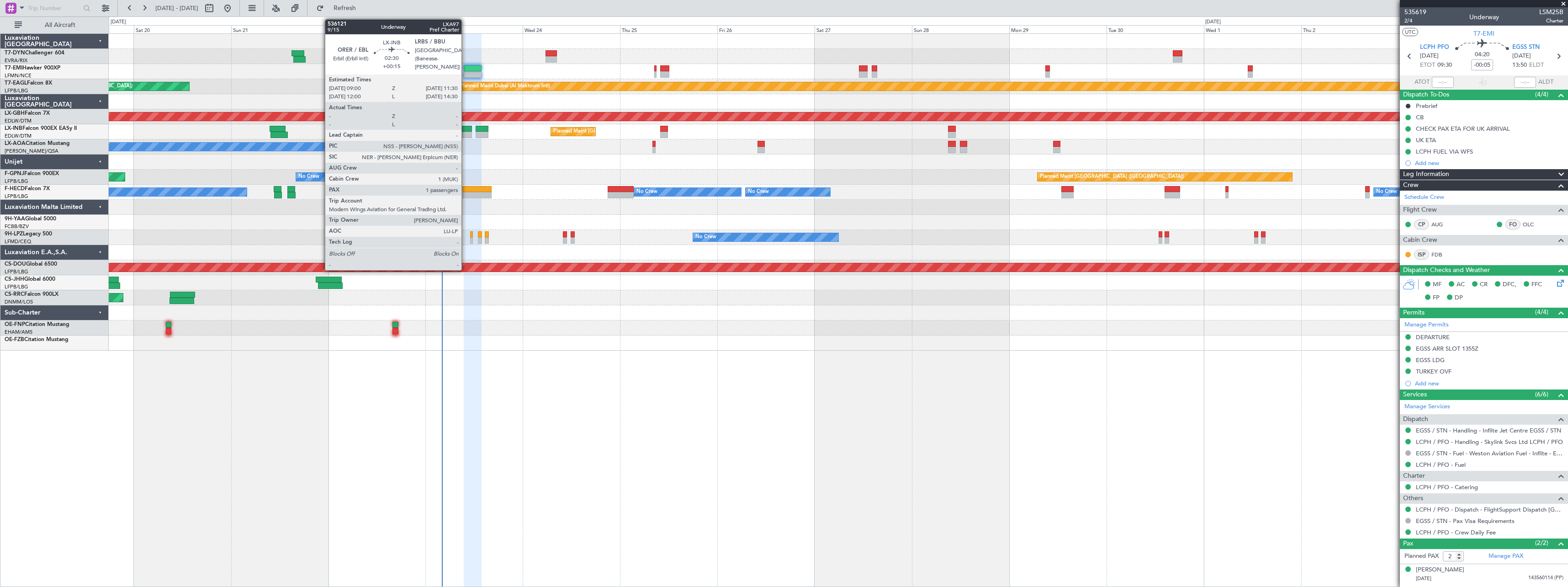
click at [466, 130] on div at bounding box center [466, 128] width 10 height 7
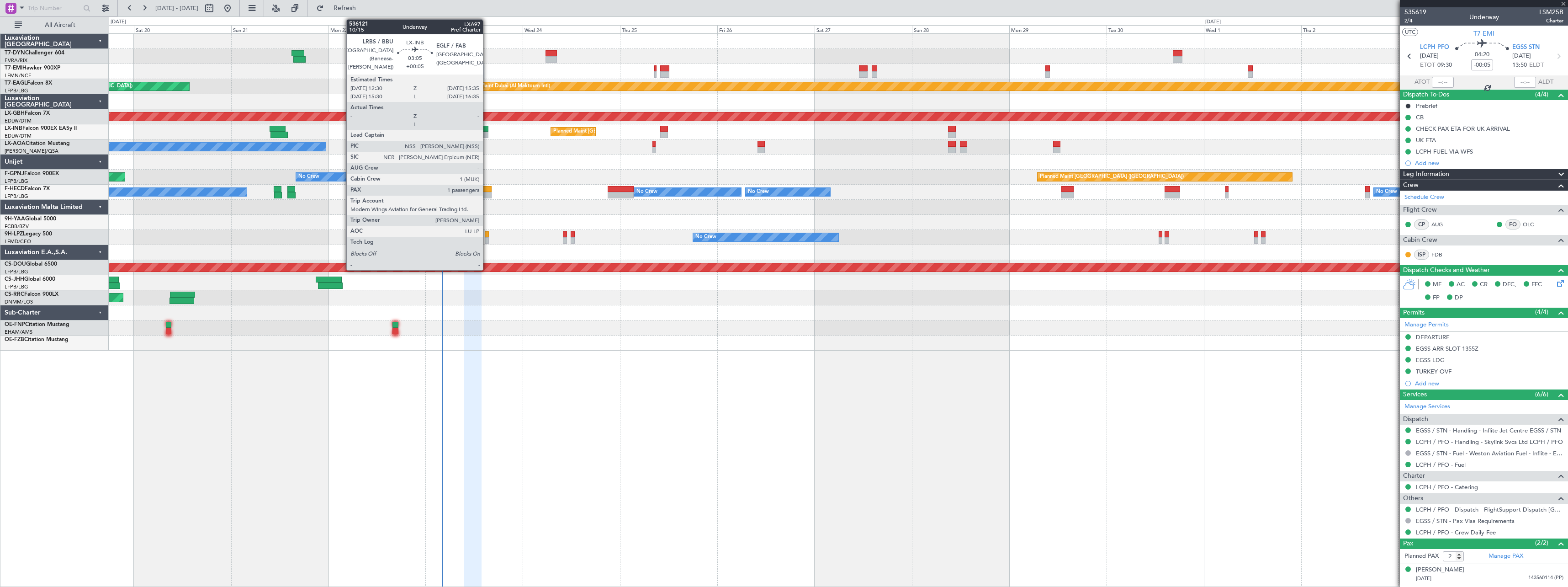
type input "+00:15"
type input "1"
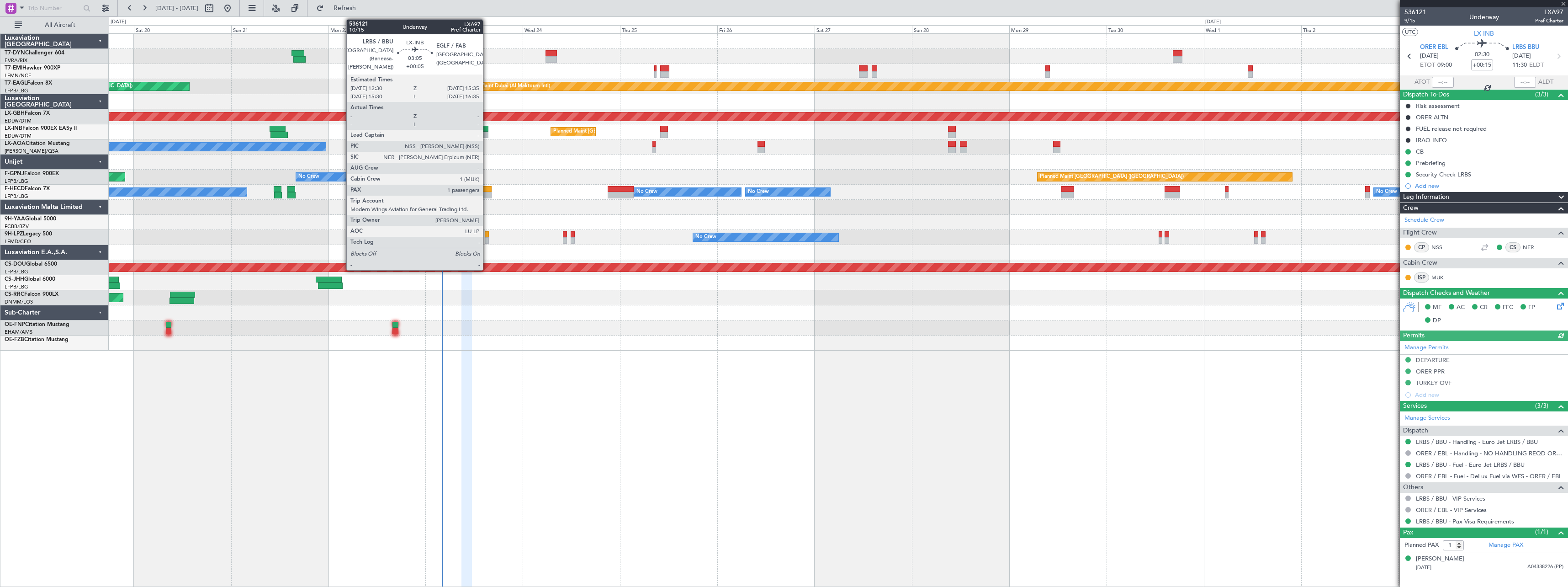
click at [487, 130] on div at bounding box center [481, 128] width 13 height 7
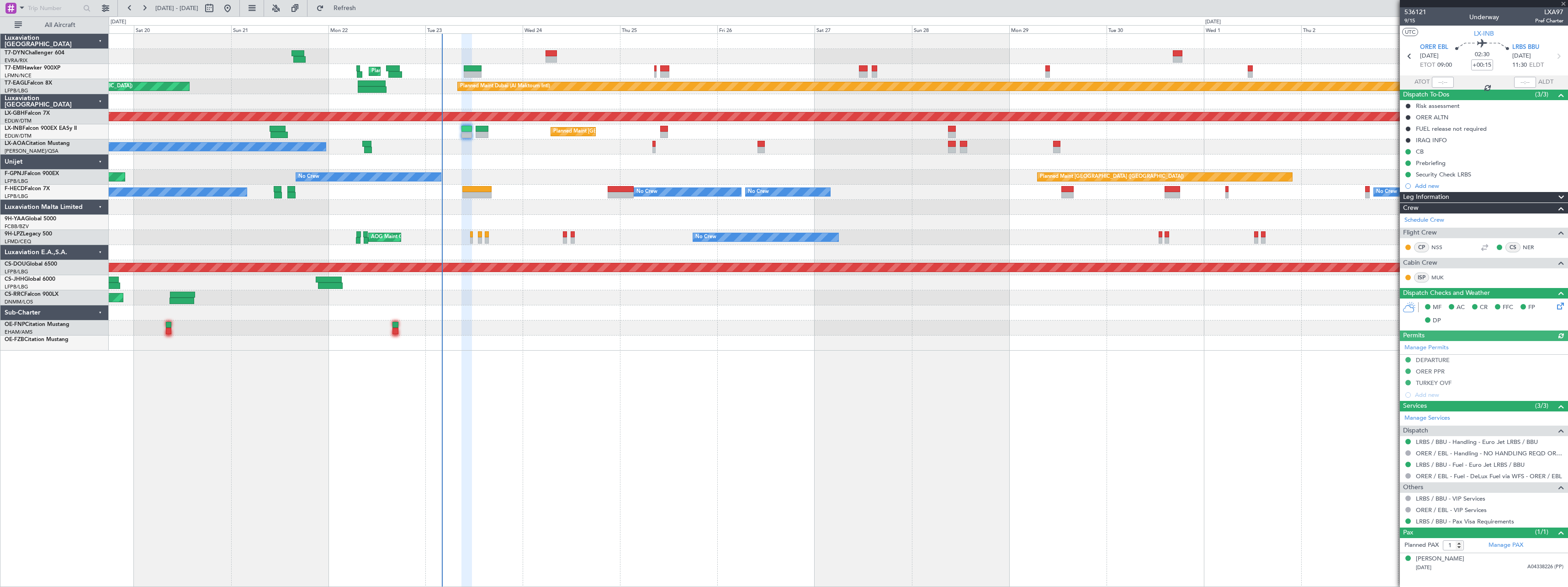
type input "+00:05"
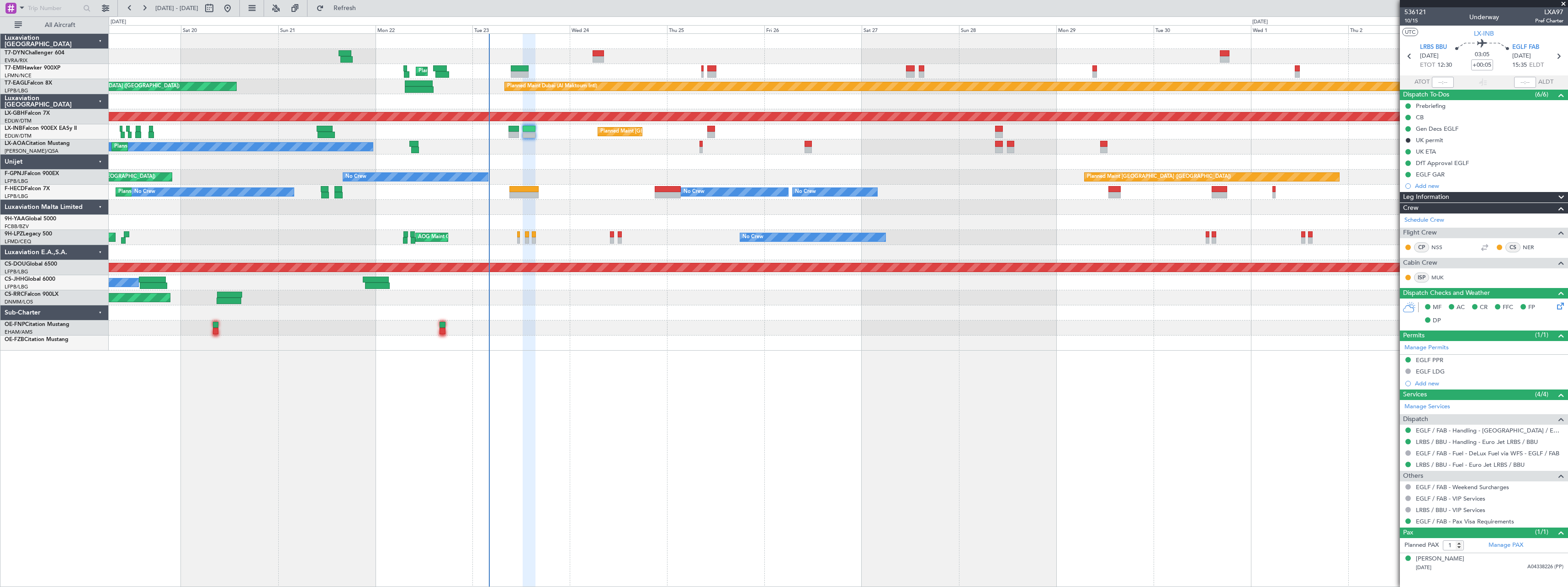
click at [550, 154] on div "No Crew Nice ([GEOGRAPHIC_DATA]) No Crew [GEOGRAPHIC_DATA] ([GEOGRAPHIC_DATA]) …" at bounding box center [838, 147] width 1459 height 15
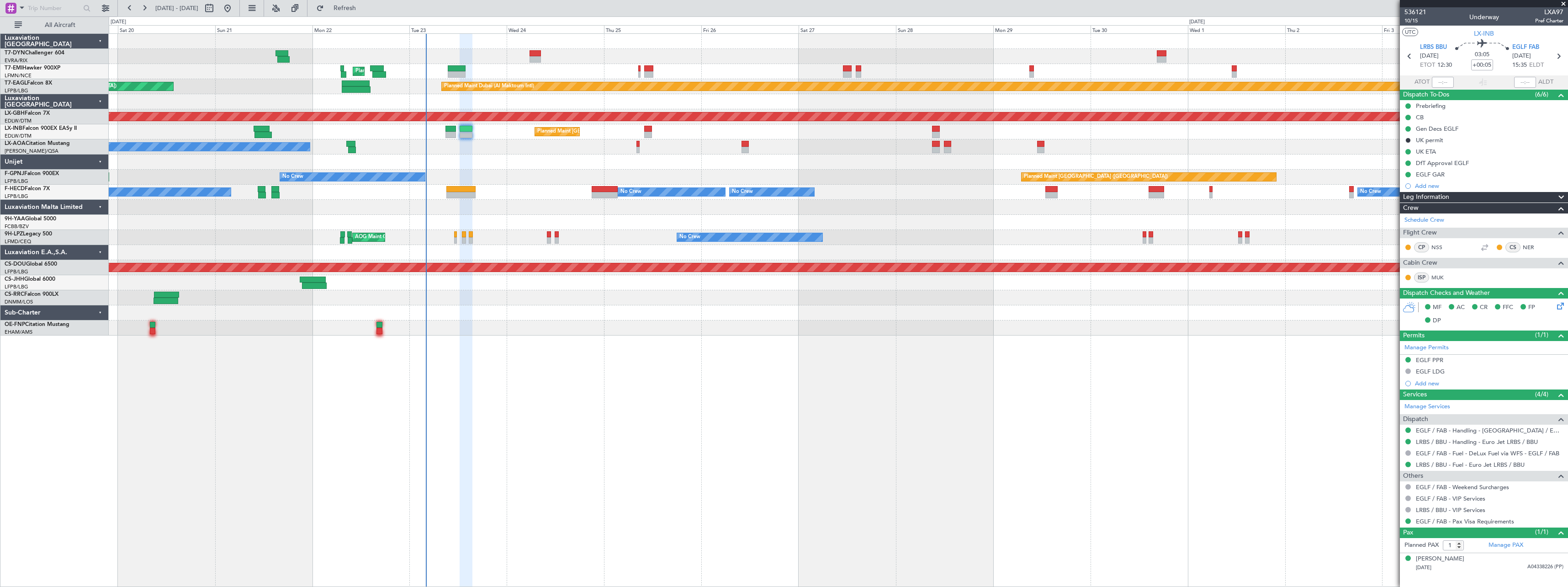
click at [536, 197] on div "Planned Maint [GEOGRAPHIC_DATA] ([GEOGRAPHIC_DATA]) No Crew No Crew No Crew Pla…" at bounding box center [838, 192] width 1459 height 15
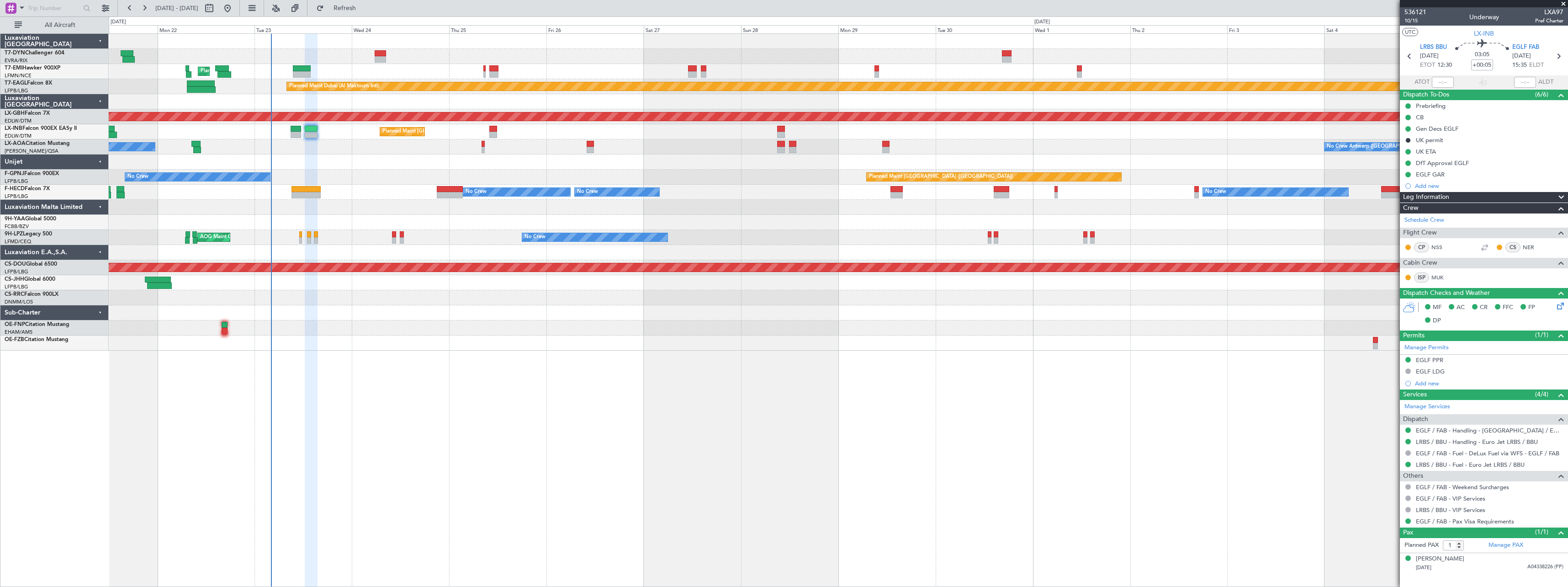
click at [427, 153] on div "Planned Maint [GEOGRAPHIC_DATA] Planned Maint [GEOGRAPHIC_DATA] (Al Maktoum Int…" at bounding box center [838, 192] width 1459 height 317
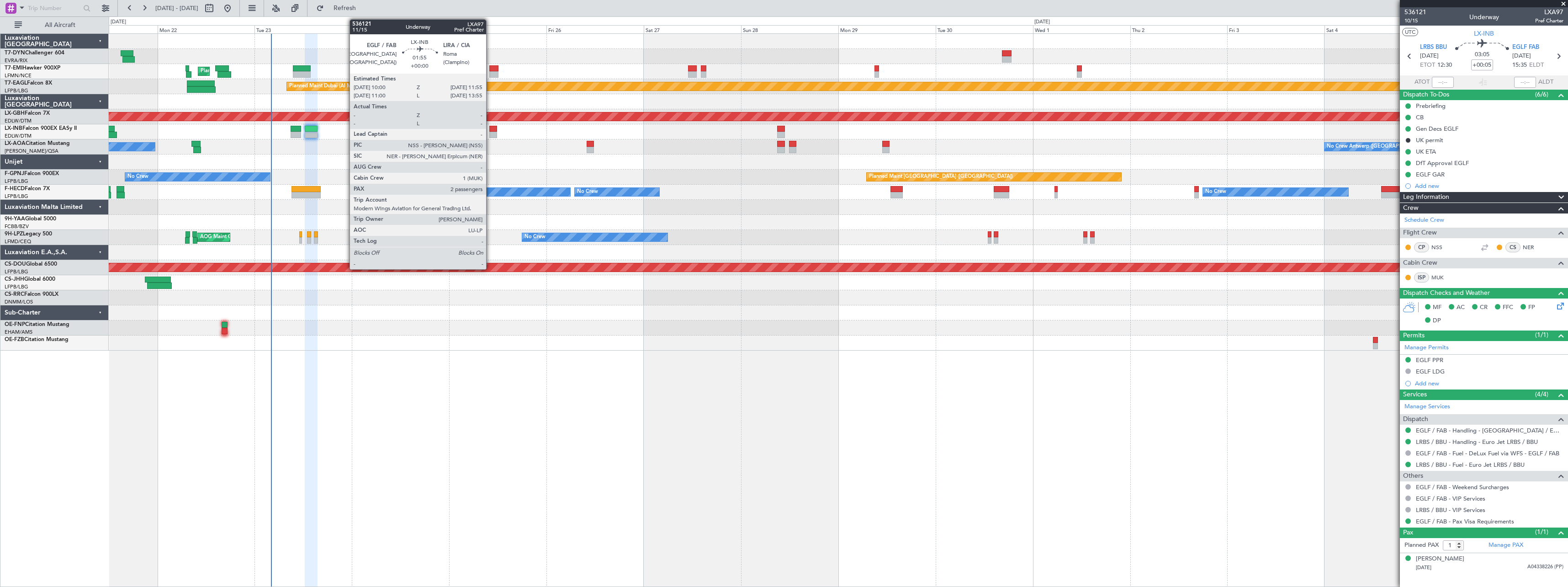
click at [490, 129] on div at bounding box center [494, 128] width 9 height 7
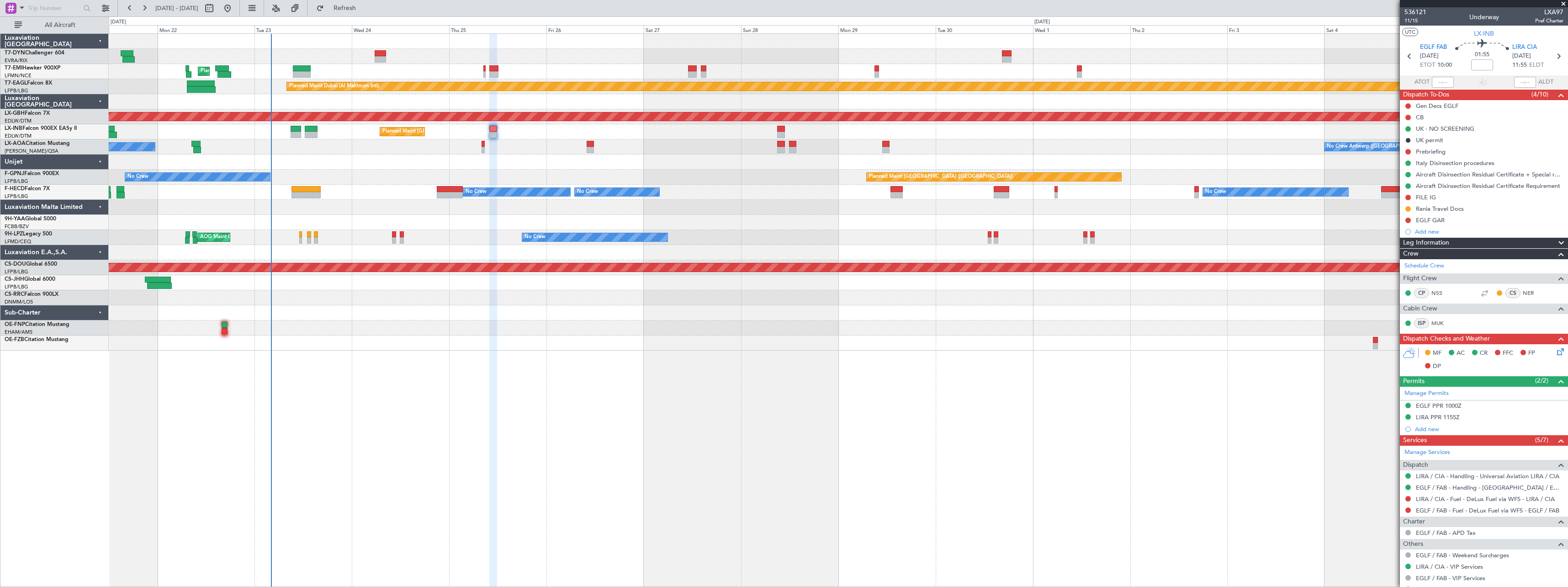
scroll to position [86, 0]
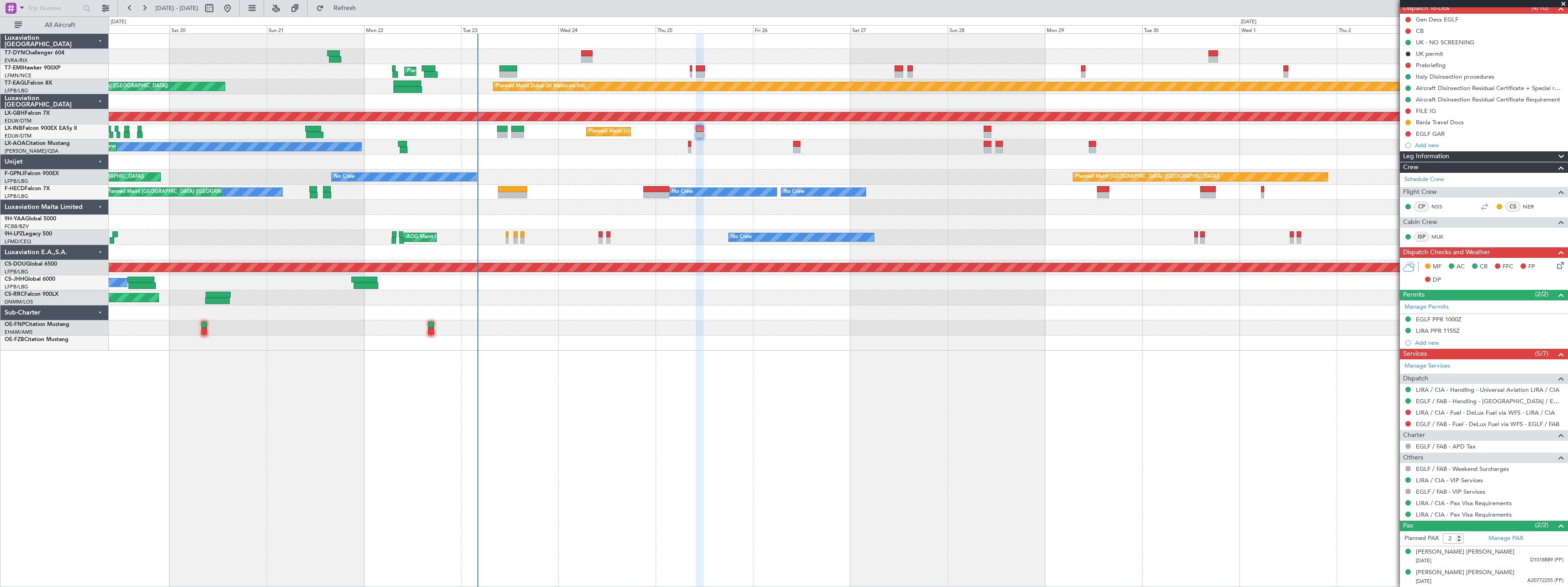
click at [802, 341] on div at bounding box center [838, 343] width 1459 height 15
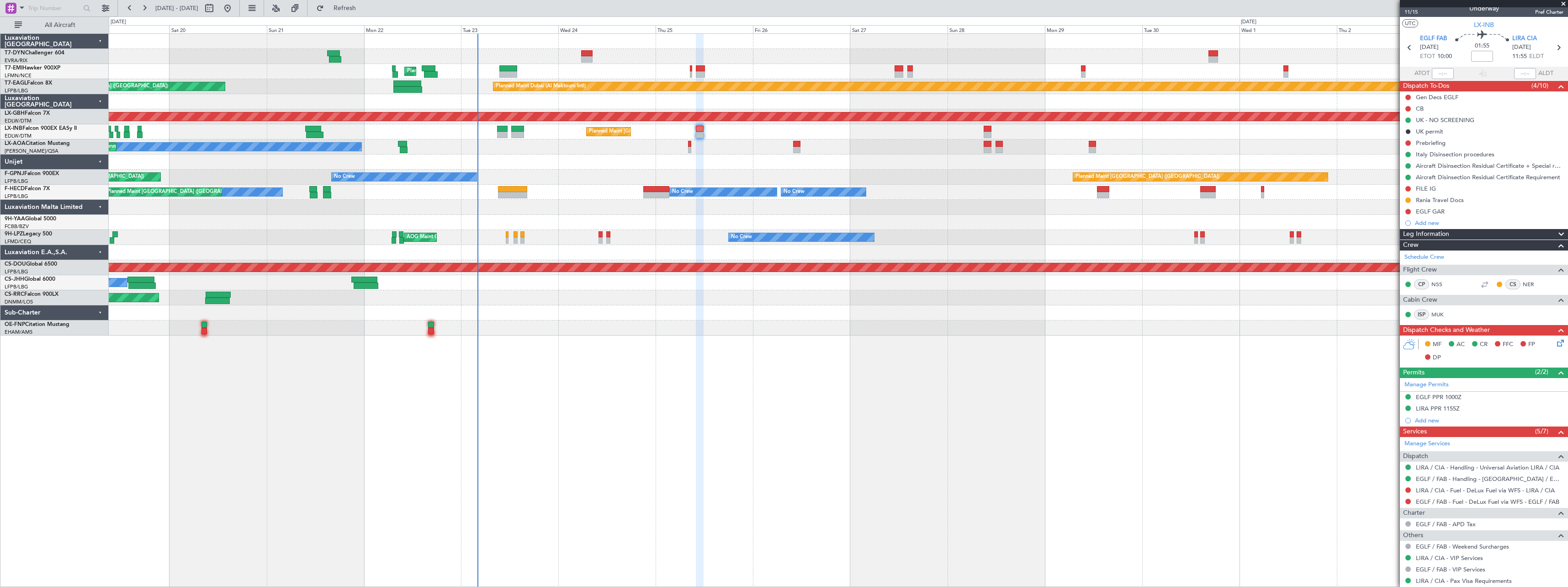
scroll to position [0, 0]
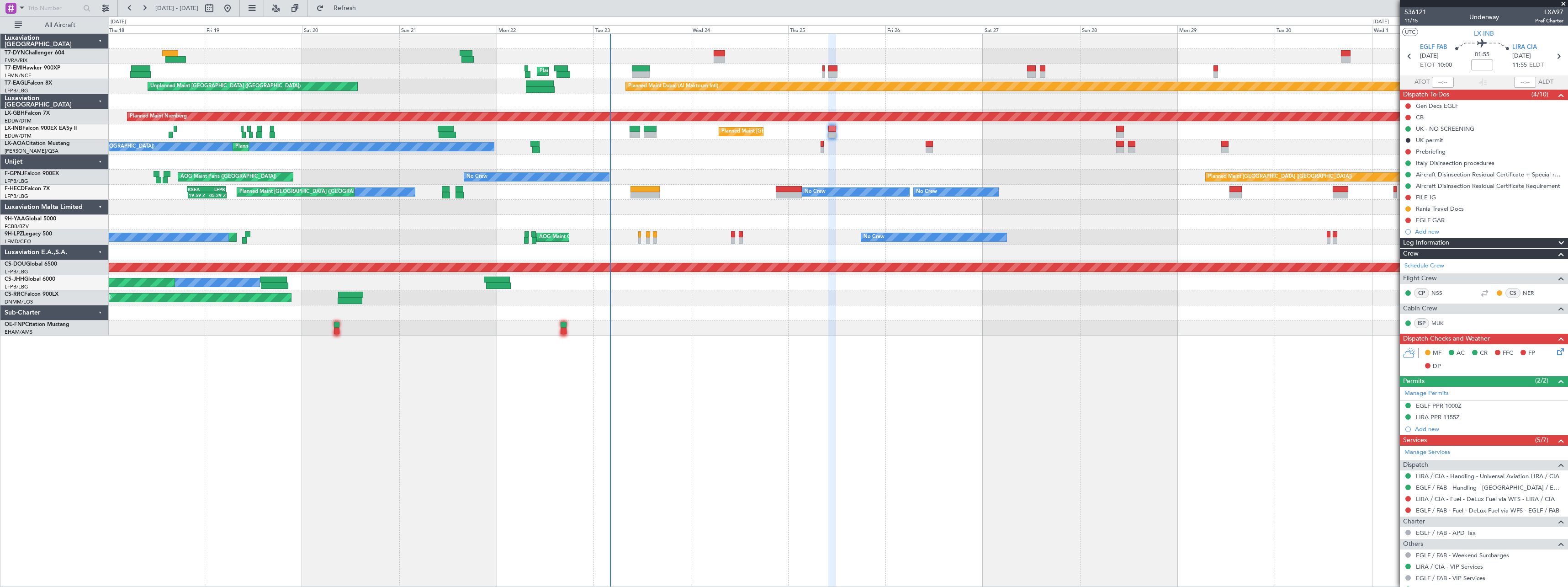
click at [729, 160] on div "Unplanned Maint [GEOGRAPHIC_DATA] (Riga Intl) Planned Maint [GEOGRAPHIC_DATA] P…" at bounding box center [838, 185] width 1459 height 301
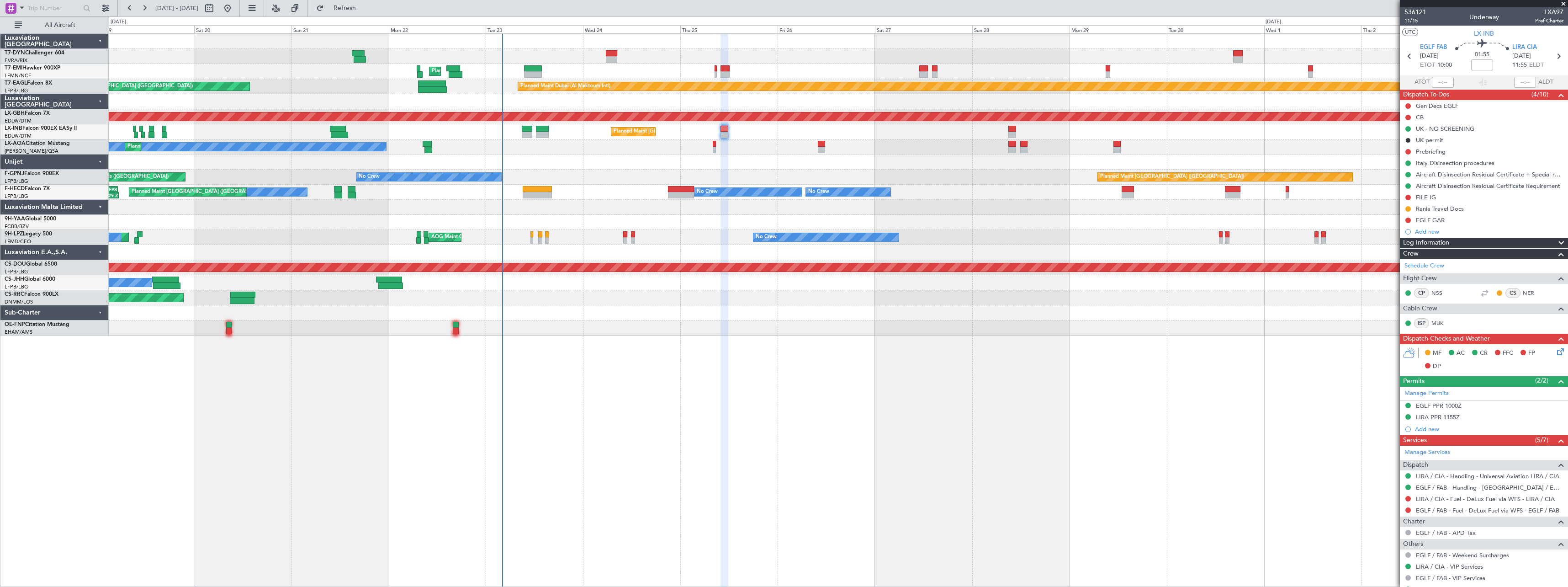
click at [733, 166] on div at bounding box center [838, 162] width 1459 height 15
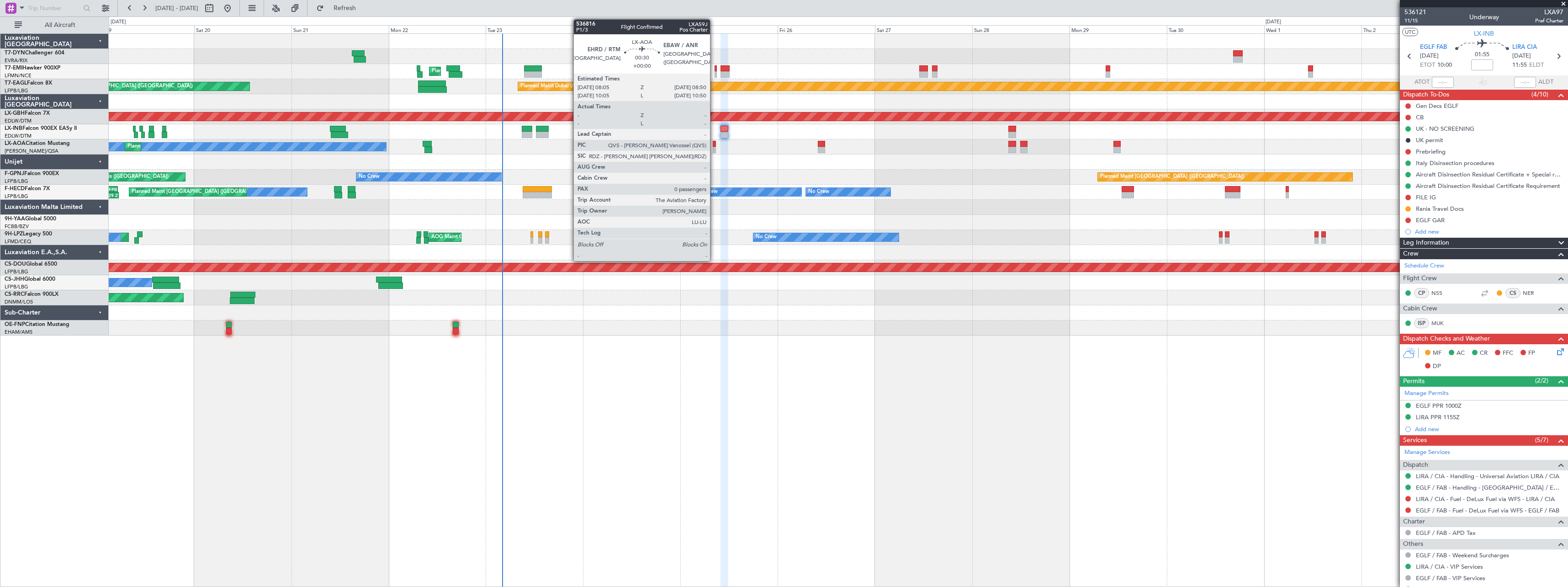
click at [714, 149] on div at bounding box center [714, 150] width 3 height 7
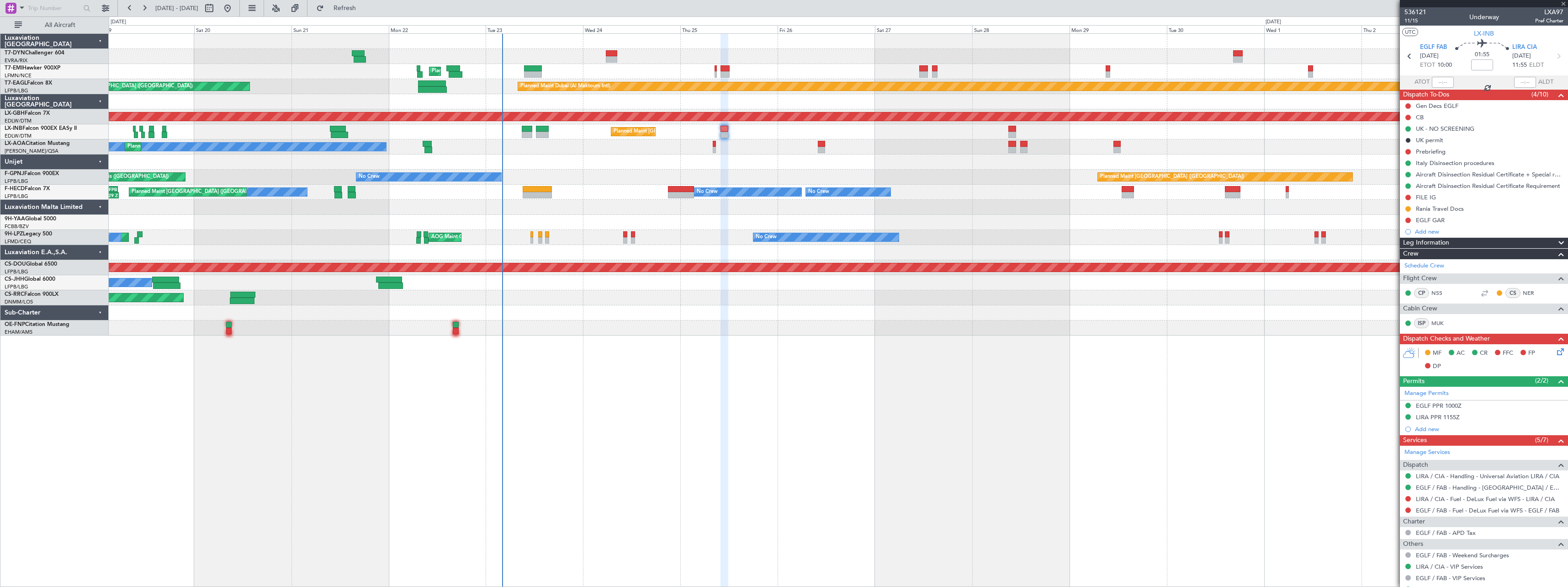
type input "0"
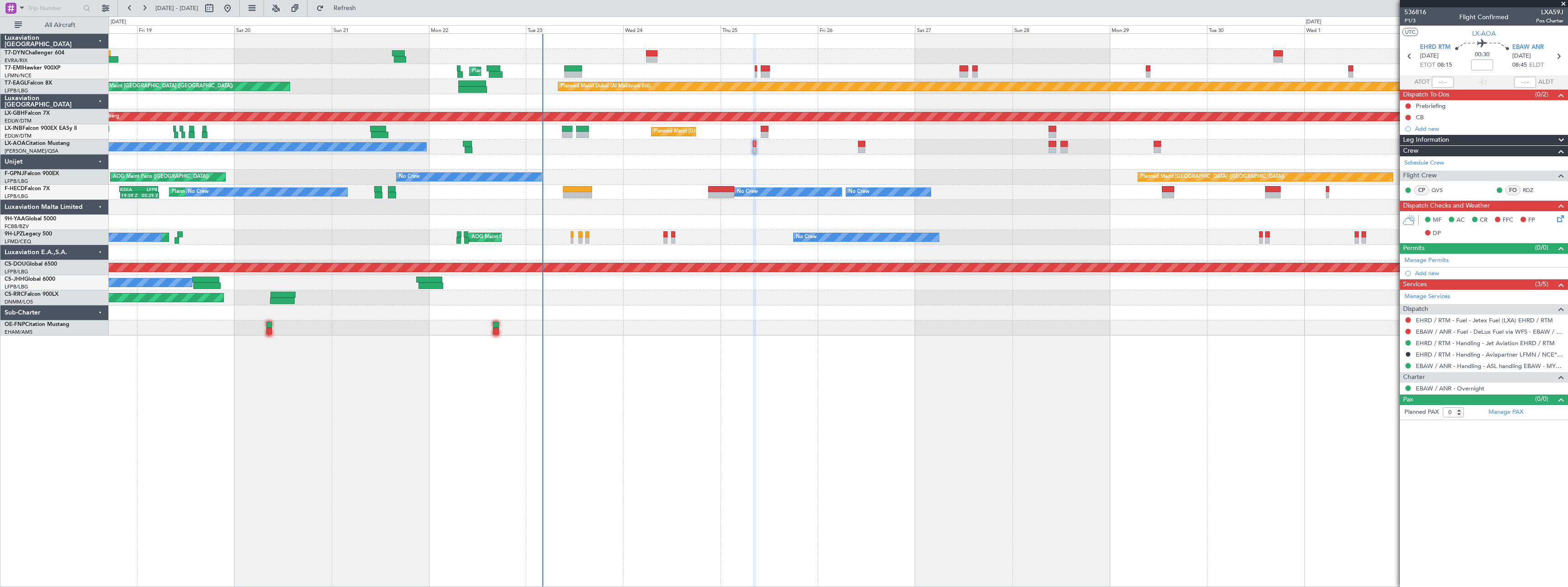
click at [646, 312] on div at bounding box center [838, 312] width 1459 height 15
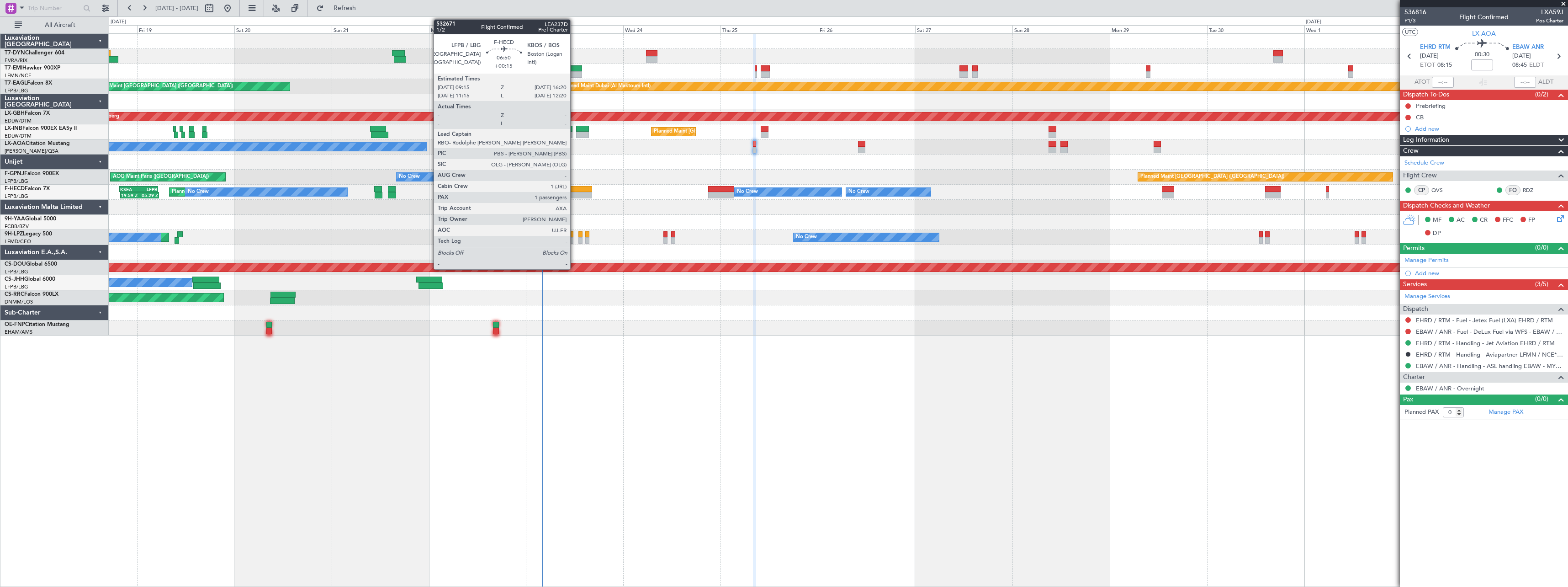
click at [574, 188] on div at bounding box center [577, 189] width 29 height 7
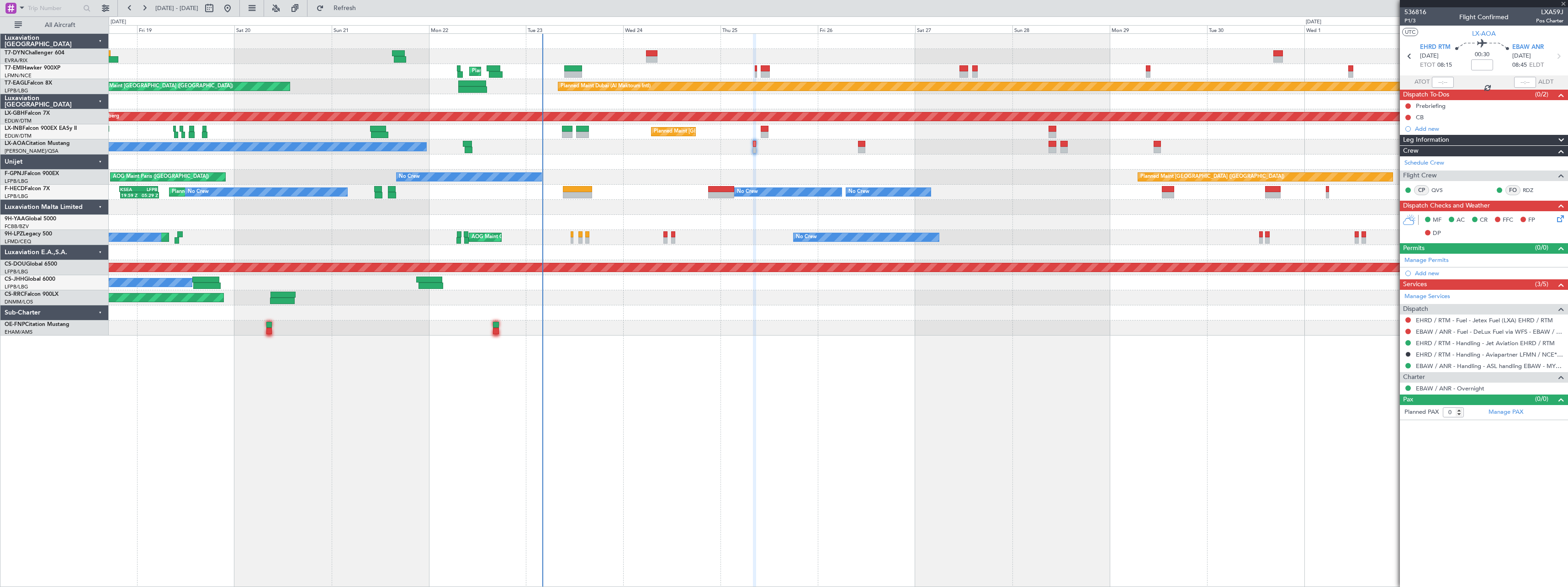
type input "+00:15"
type input "1"
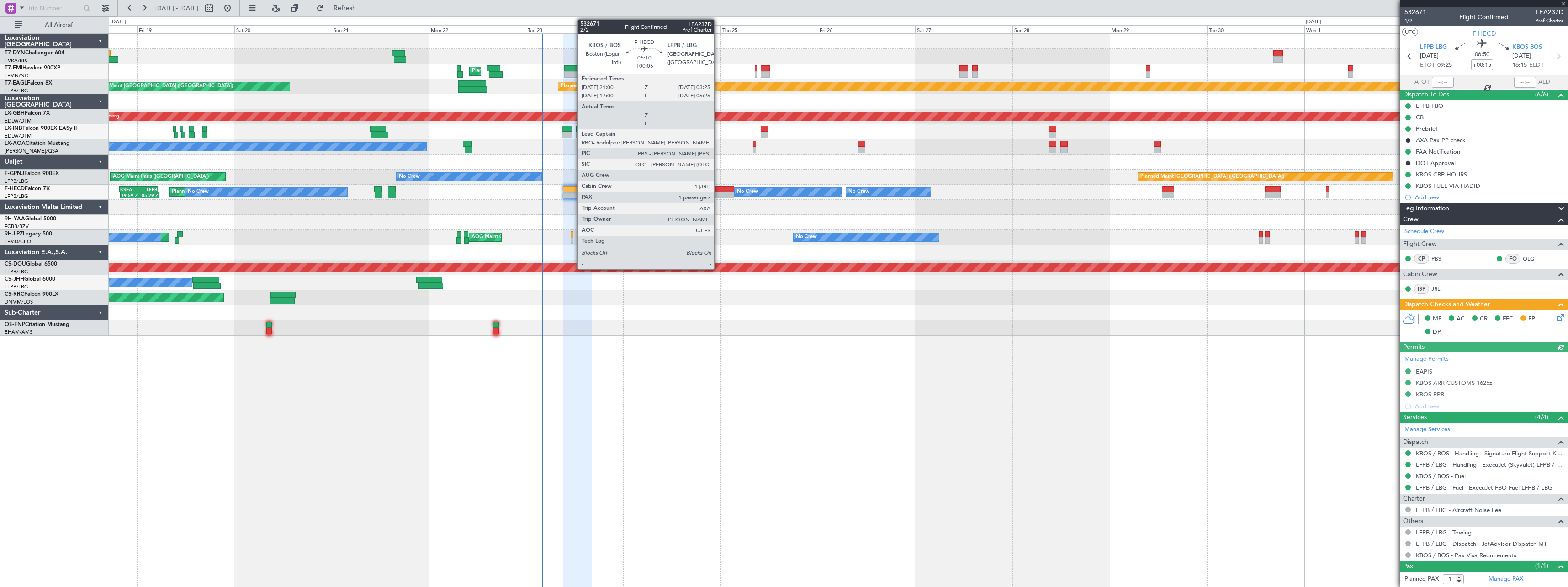
click at [718, 191] on div at bounding box center [721, 189] width 26 height 7
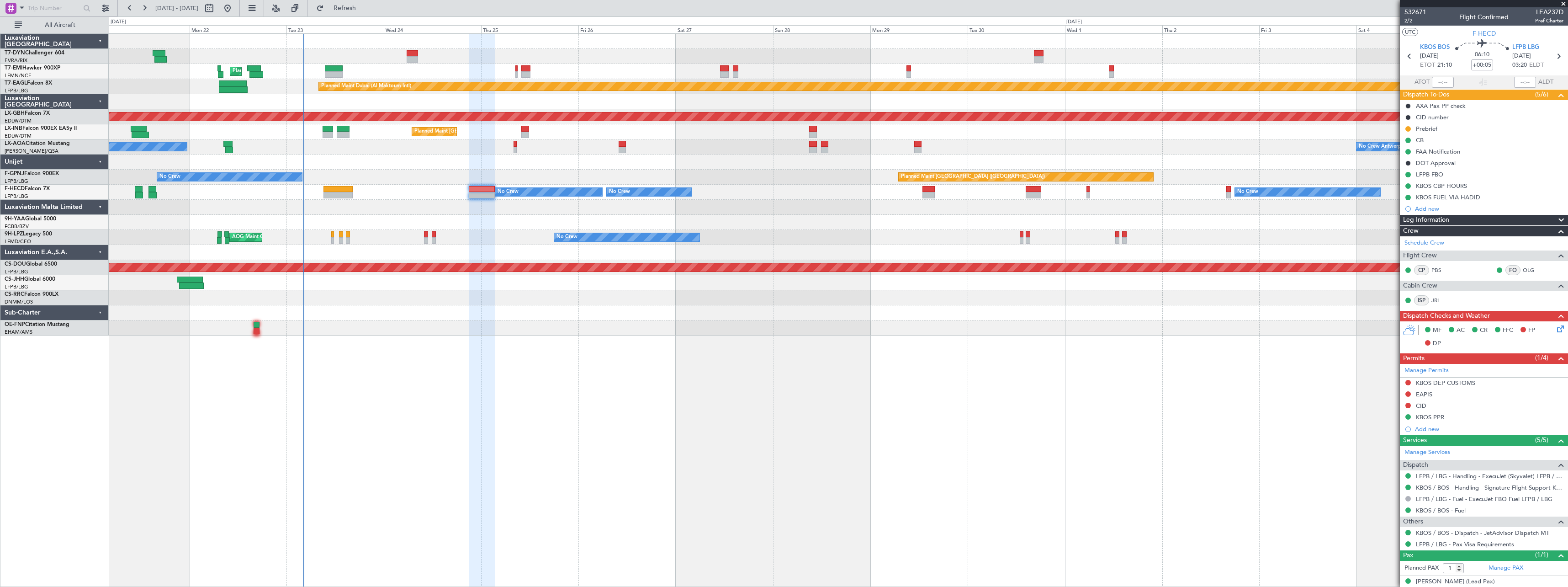
click at [815, 341] on div "Planned Maint [GEOGRAPHIC_DATA] Planned Maint [GEOGRAPHIC_DATA] (Al Maktoum Int…" at bounding box center [838, 310] width 1459 height 554
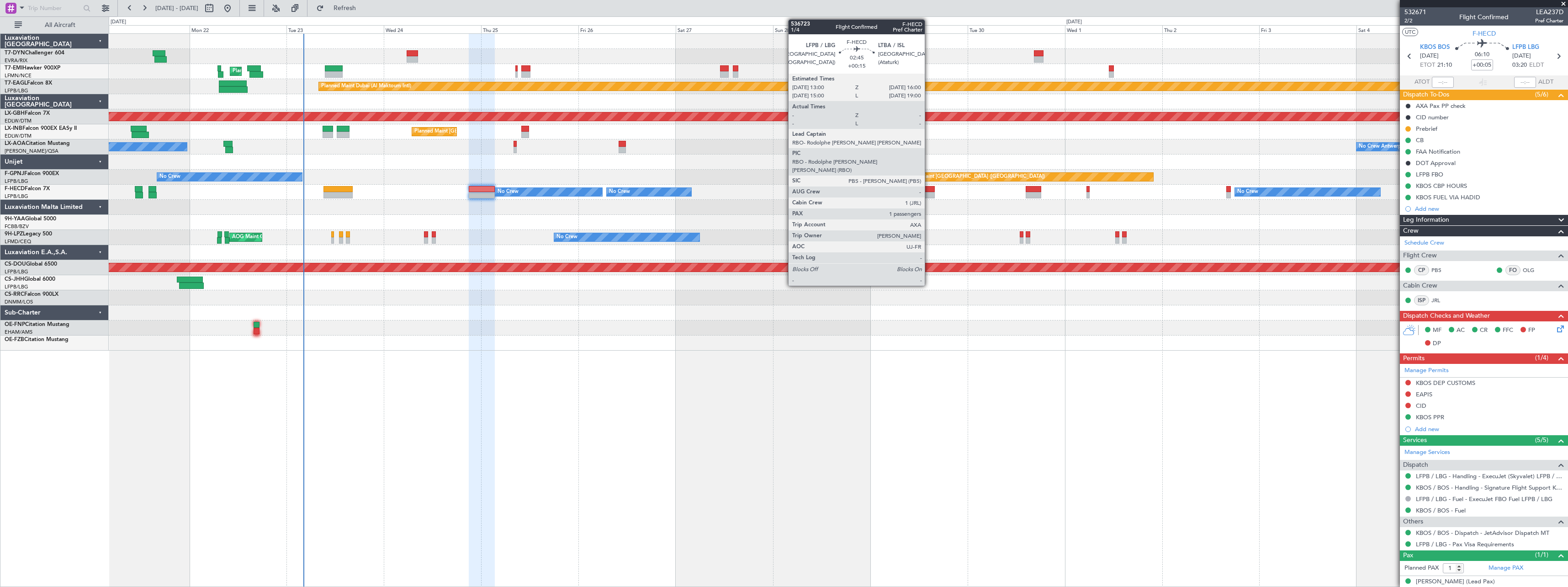
click at [929, 191] on div at bounding box center [928, 189] width 12 height 7
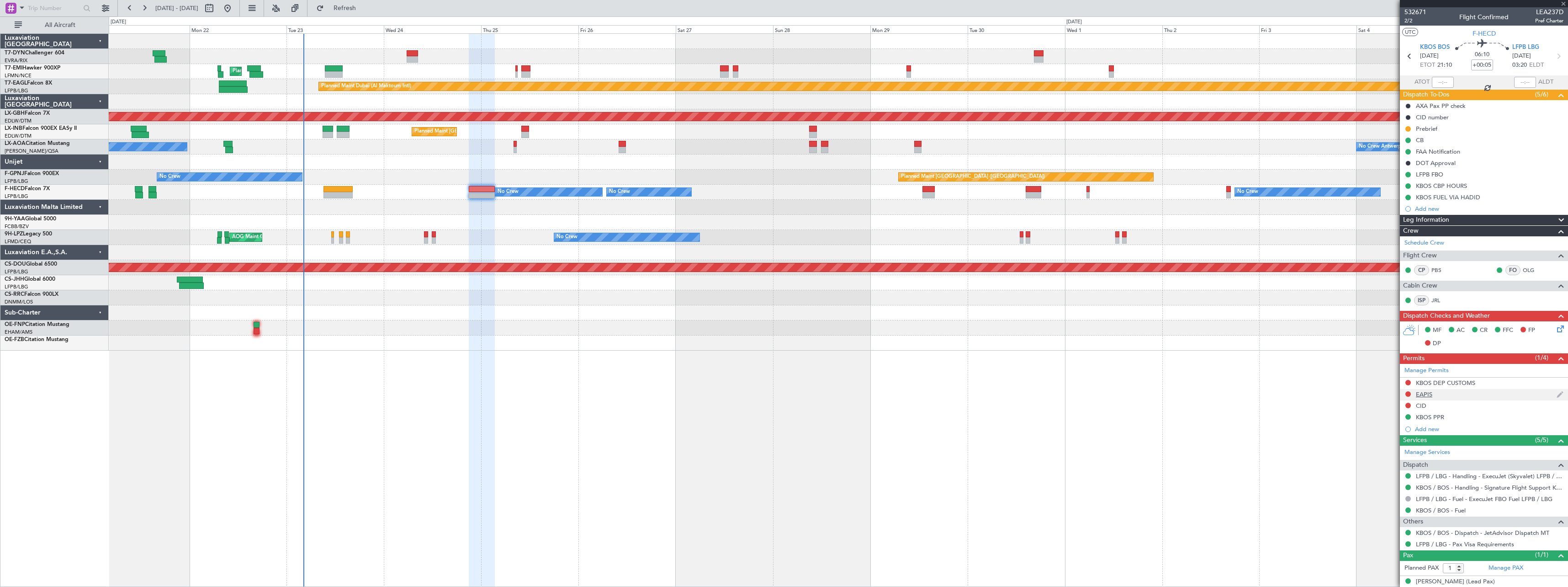
type input "+00:15"
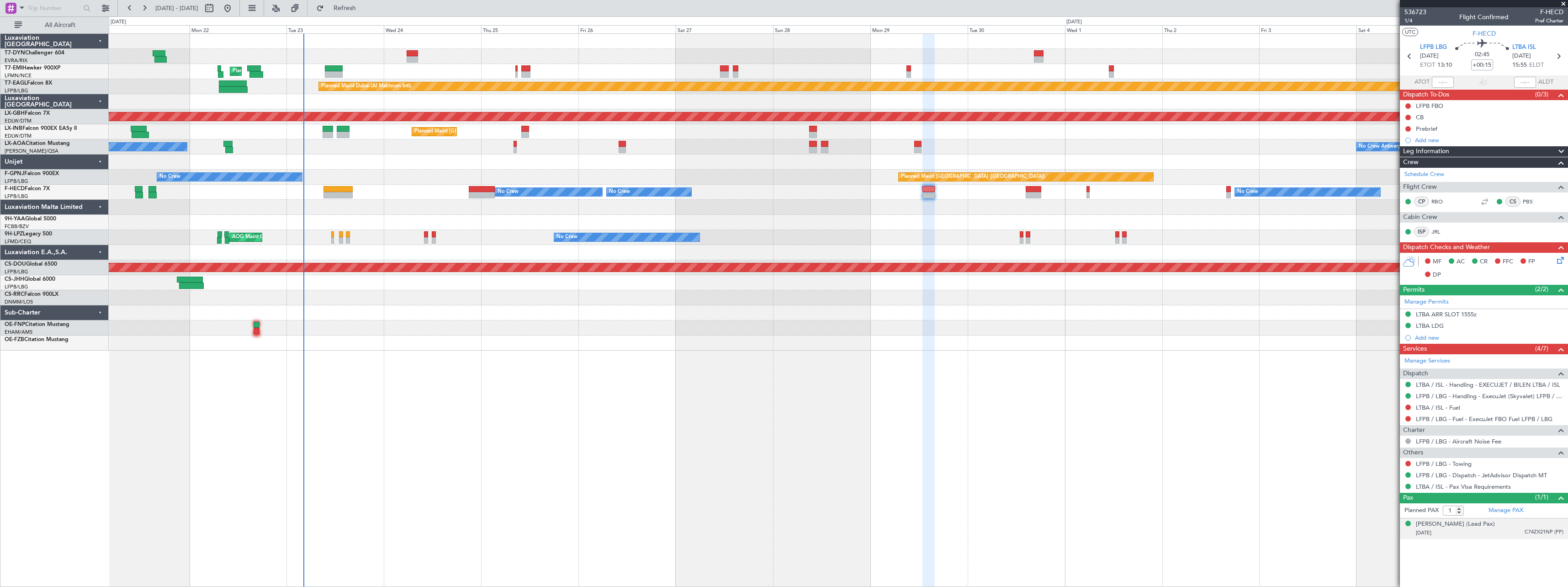
click at [1503, 536] on div "[DATE] C74ZX21NP (PP)" at bounding box center [1489, 533] width 147 height 9
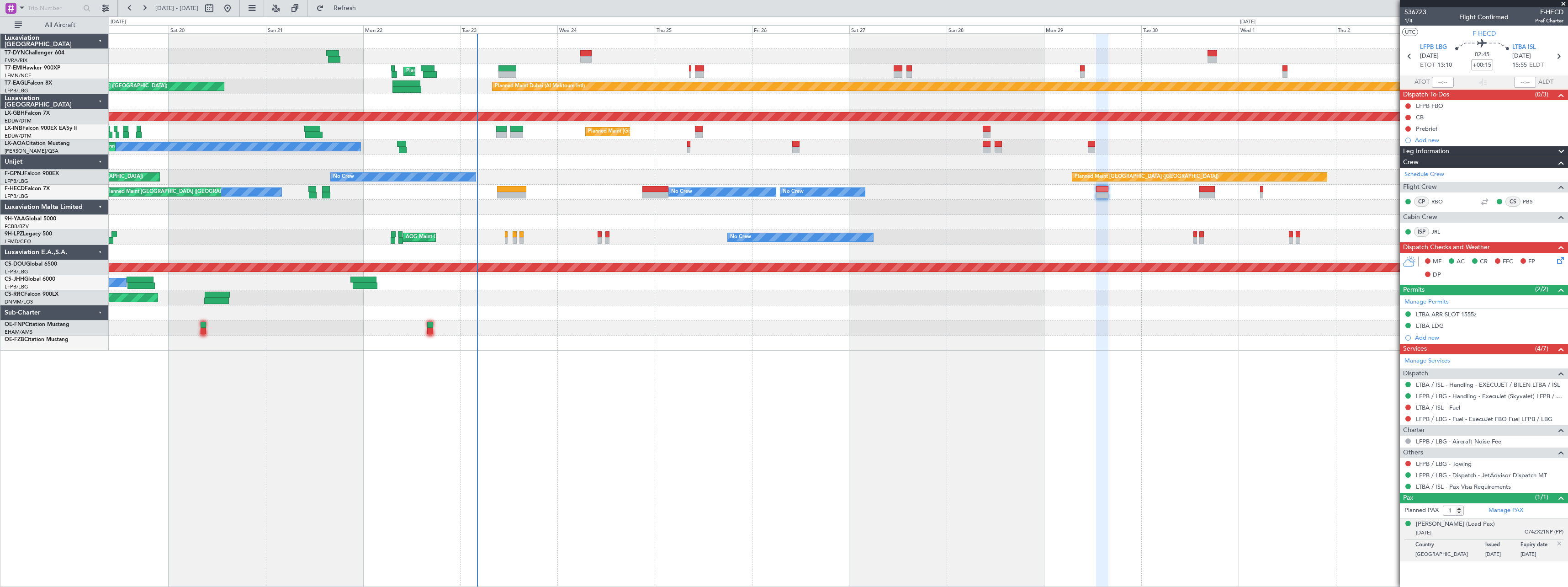
click at [628, 323] on div at bounding box center [838, 328] width 1459 height 15
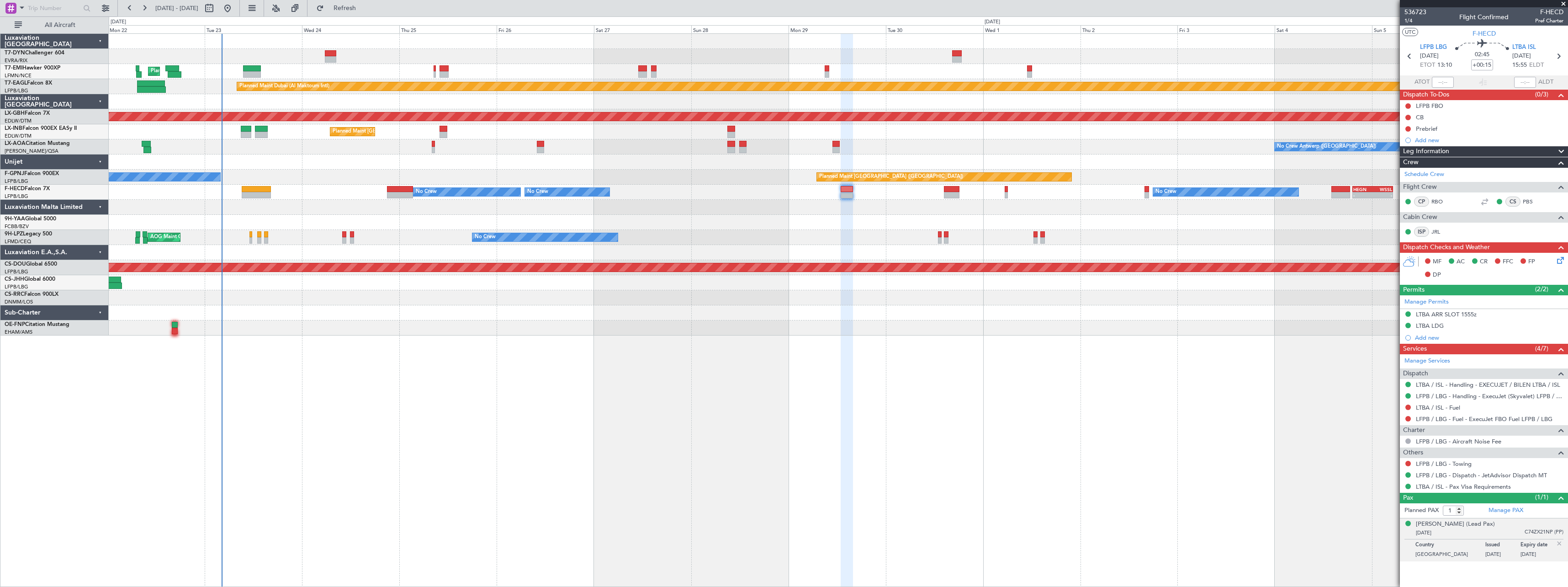
click at [916, 376] on div "Planned Maint [GEOGRAPHIC_DATA] Planned Maint [GEOGRAPHIC_DATA] (Al Maktoum Int…" at bounding box center [838, 310] width 1459 height 554
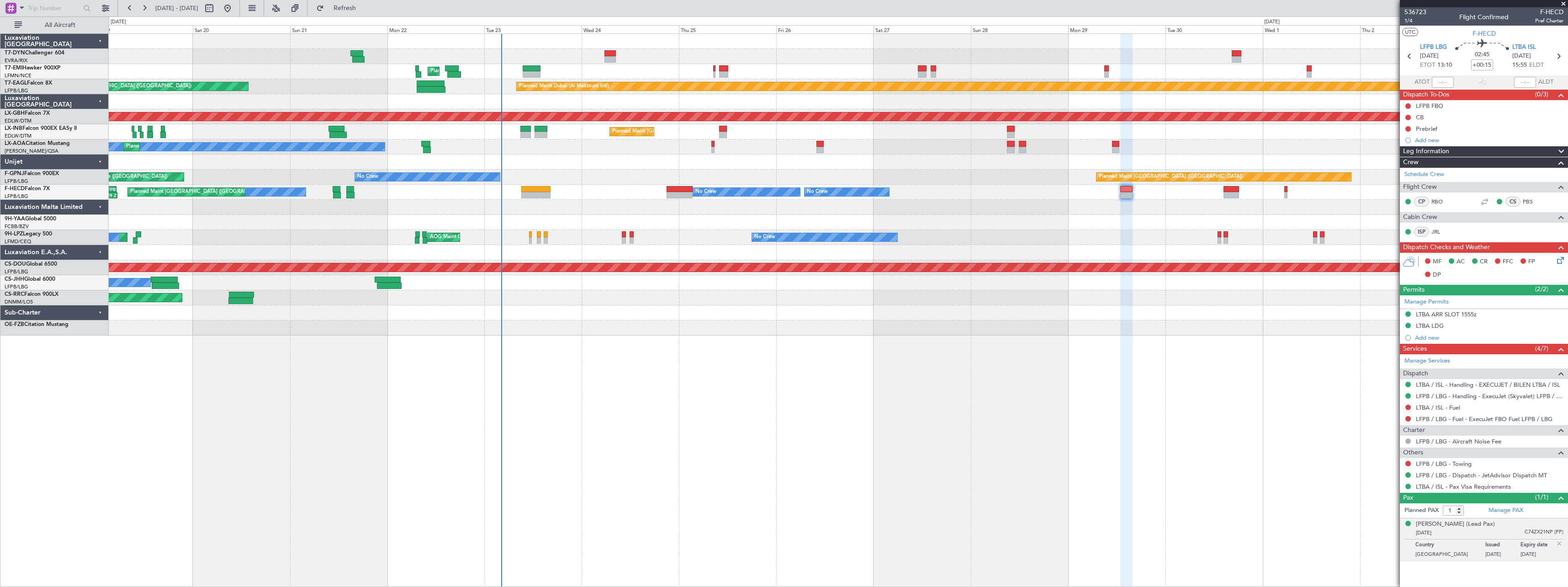
click at [833, 332] on div "Unplanned Maint [GEOGRAPHIC_DATA] (Riga Intl) Planned Maint [GEOGRAPHIC_DATA] P…" at bounding box center [838, 310] width 1459 height 554
click at [917, 290] on div "Owner Planned Maint [GEOGRAPHIC_DATA] ([GEOGRAPHIC_DATA])" at bounding box center [838, 283] width 1459 height 15
click at [1564, 2] on span at bounding box center [1563, 4] width 9 height 9
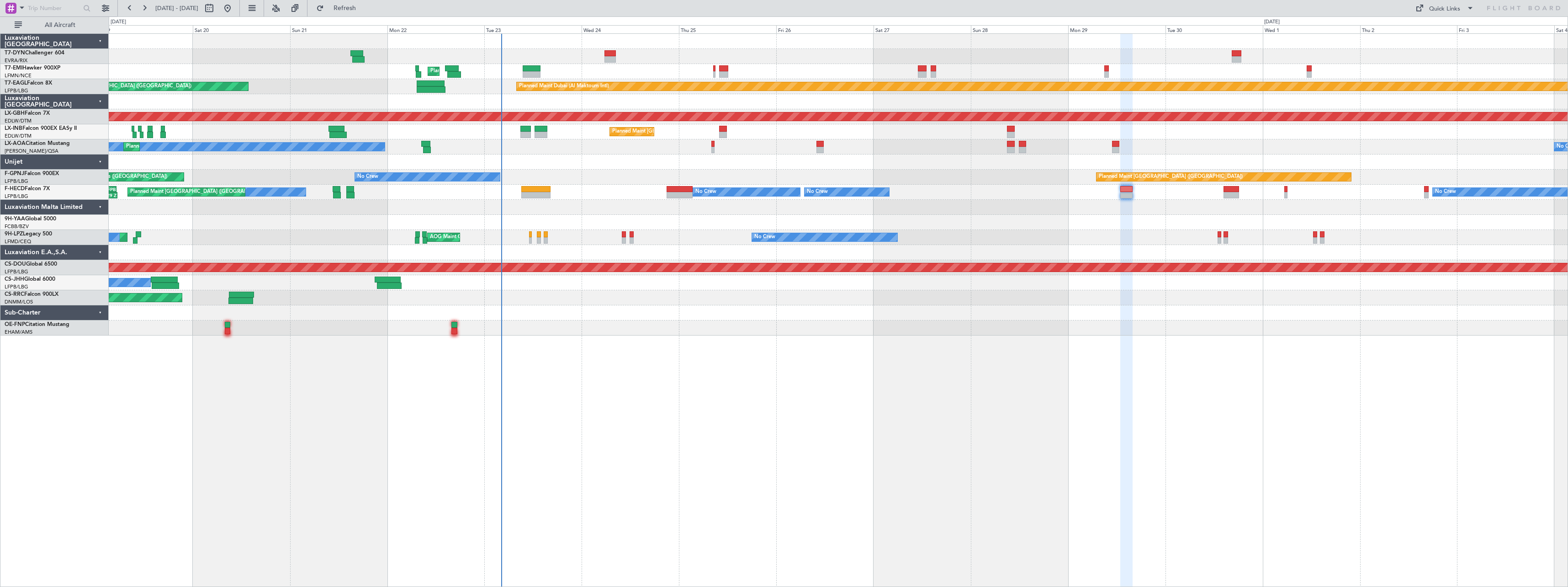
type input "0"
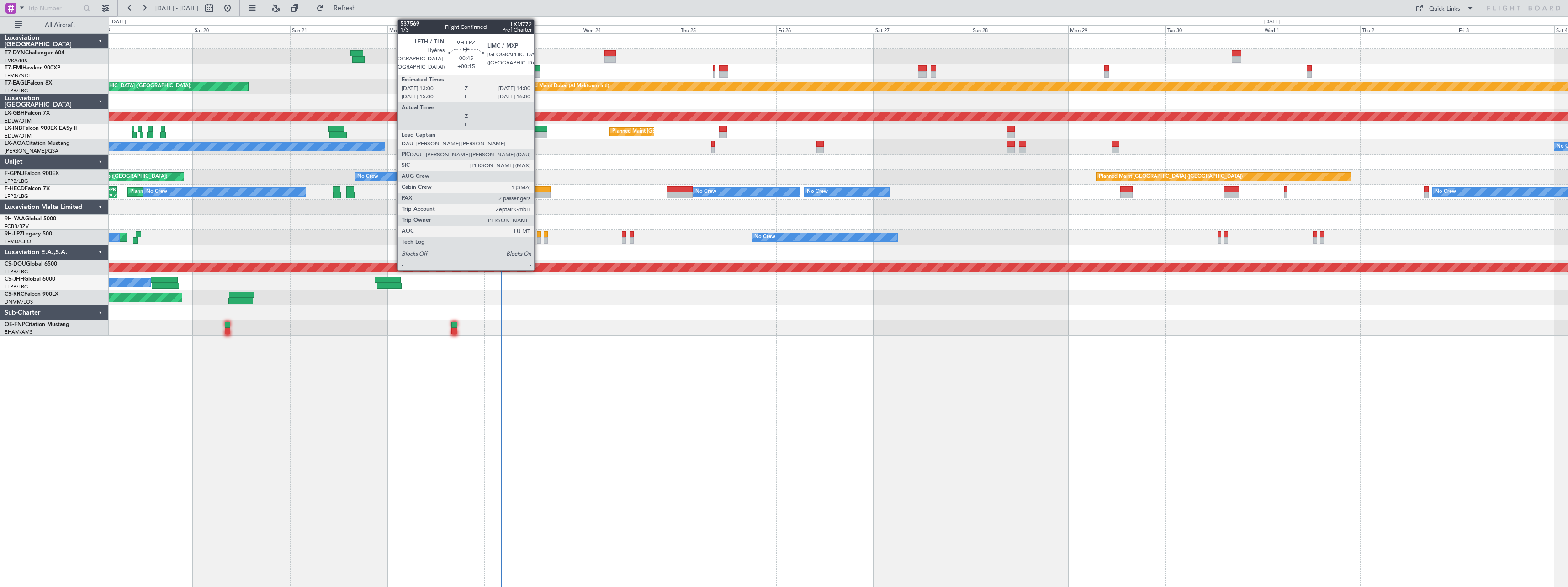
click at [538, 236] on div at bounding box center [539, 234] width 4 height 7
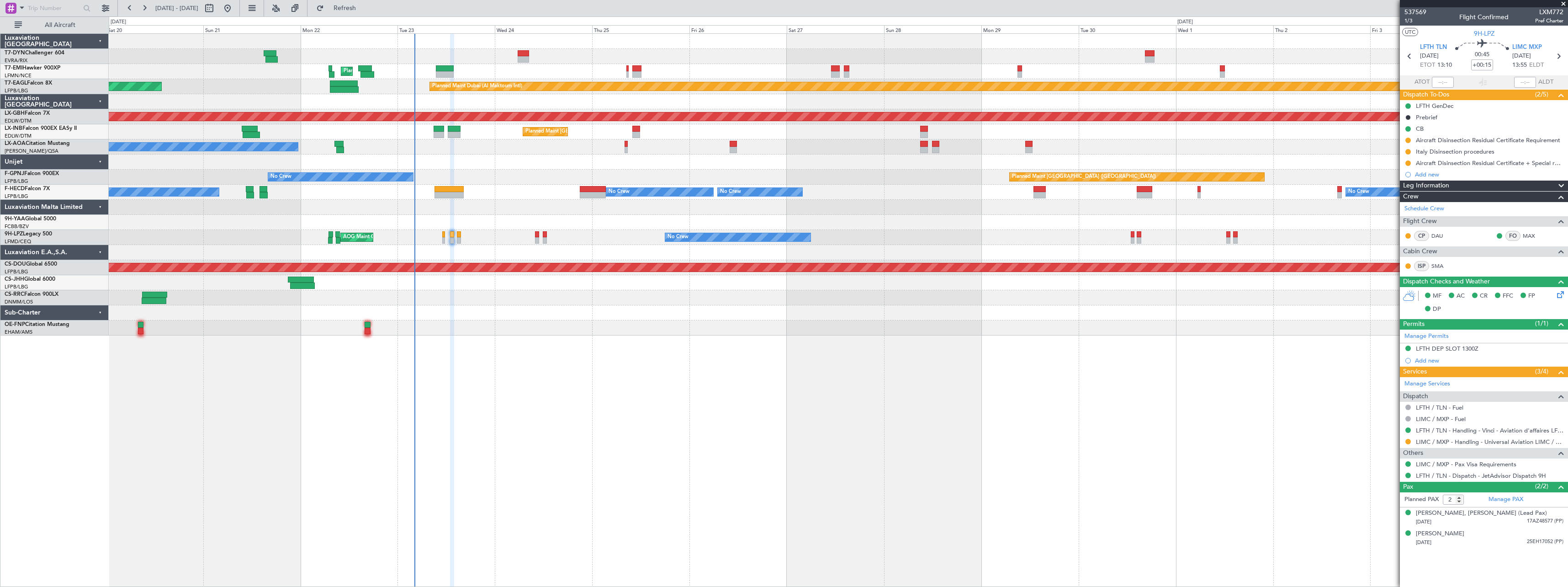
click at [618, 321] on div "Unplanned Maint [GEOGRAPHIC_DATA] (Riga Intl) Planned Maint [GEOGRAPHIC_DATA] U…" at bounding box center [838, 185] width 1459 height 301
click at [534, 233] on div "AOG Maint Cannes (Mandelieu) No Crew [GEOGRAPHIC_DATA] ([GEOGRAPHIC_DATA]) No C…" at bounding box center [838, 237] width 1459 height 15
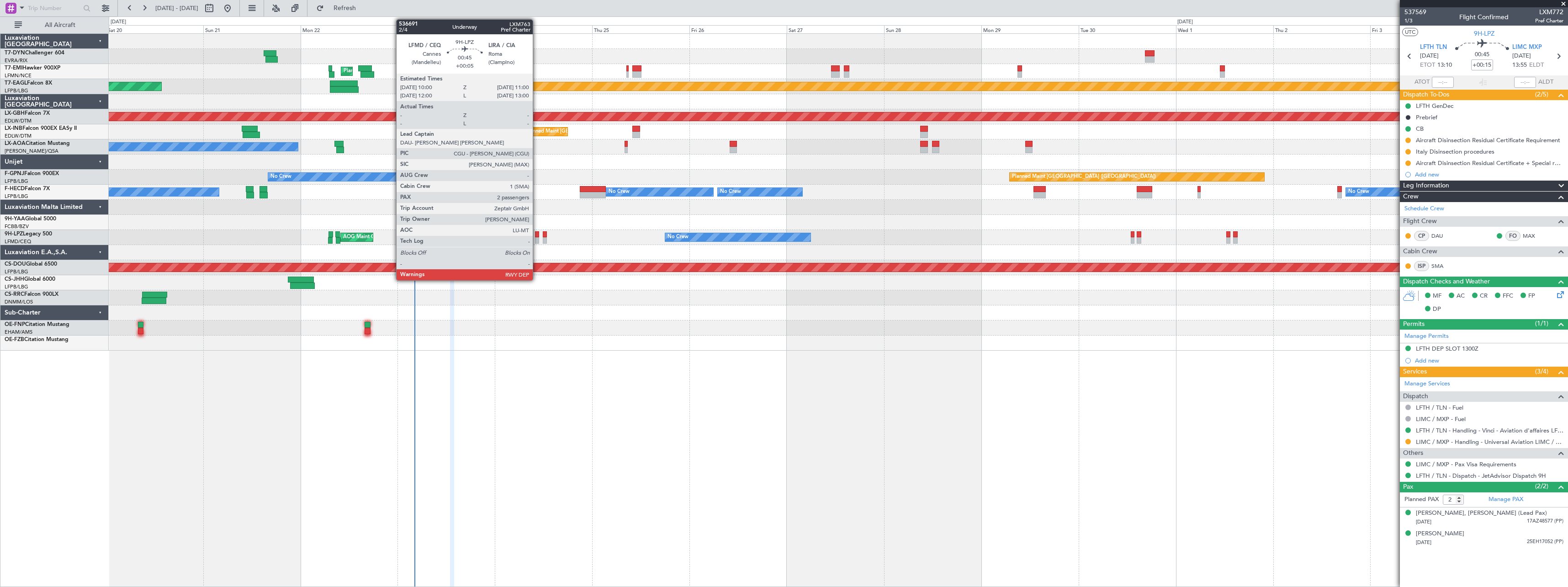
click at [537, 233] on div at bounding box center [537, 234] width 4 height 7
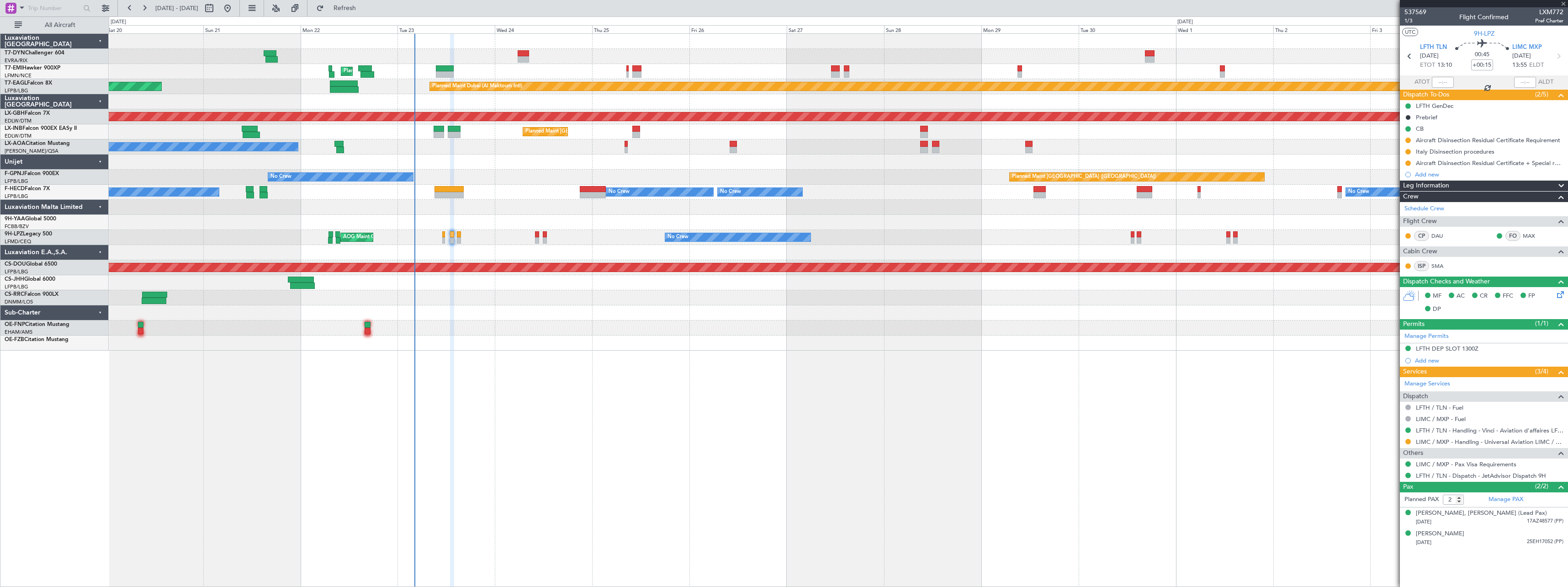
type input "+00:05"
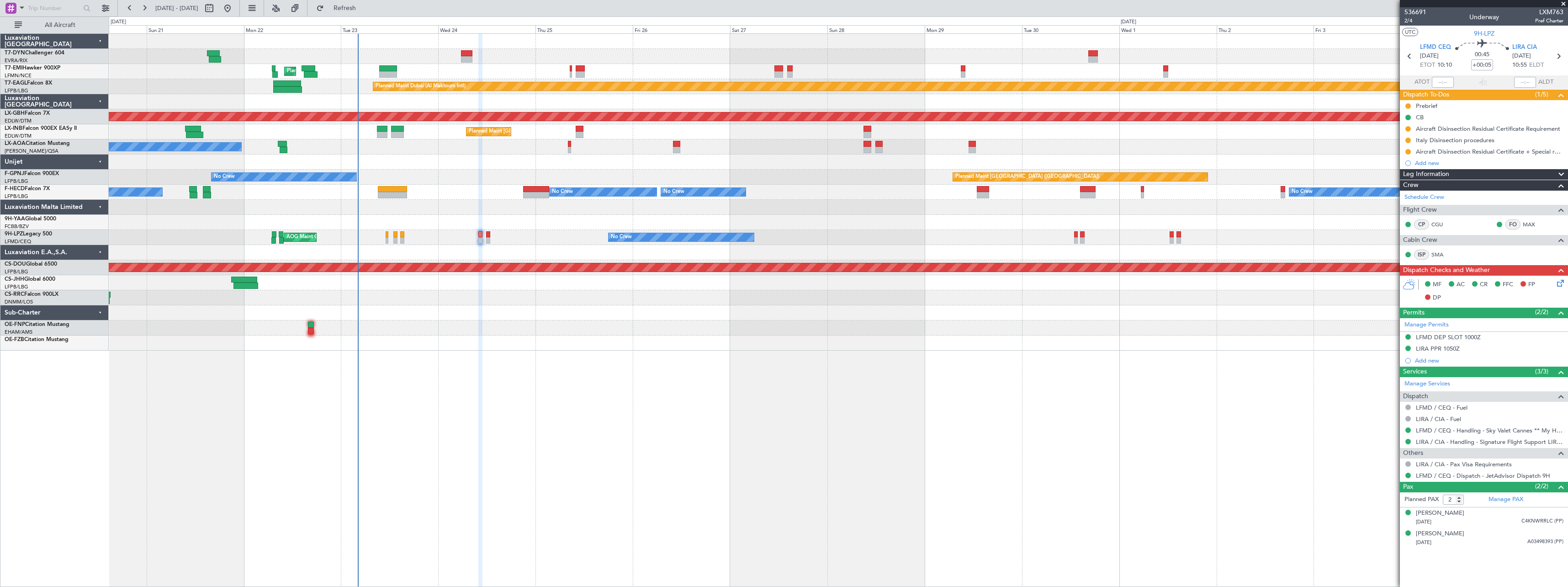
click at [626, 435] on div "Planned Maint [GEOGRAPHIC_DATA] Planned Maint [GEOGRAPHIC_DATA] (Al Maktoum Int…" at bounding box center [838, 310] width 1459 height 554
